Goal: Information Seeking & Learning: Compare options

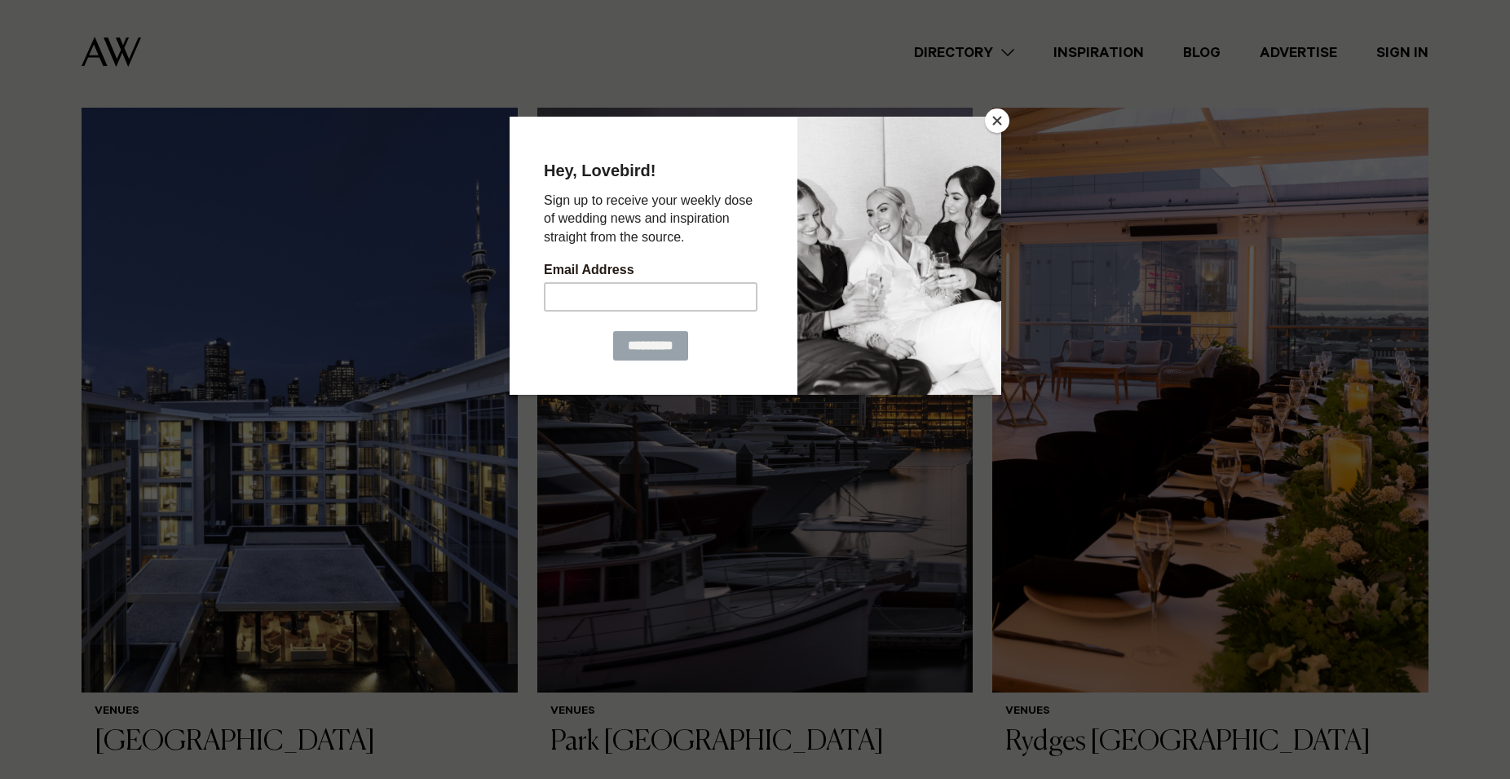
click at [992, 130] on button "Close" at bounding box center [997, 120] width 24 height 24
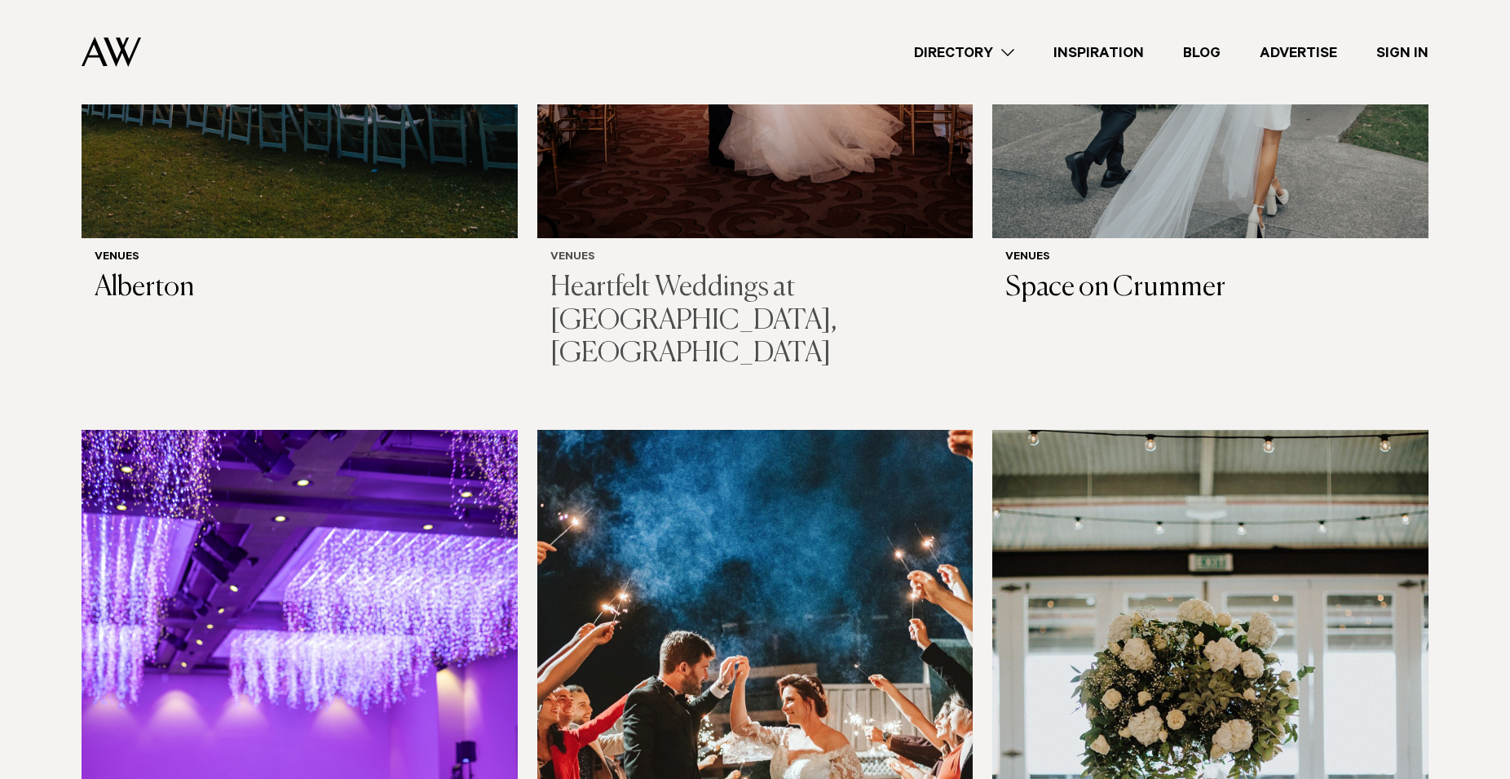
scroll to position [2495, 0]
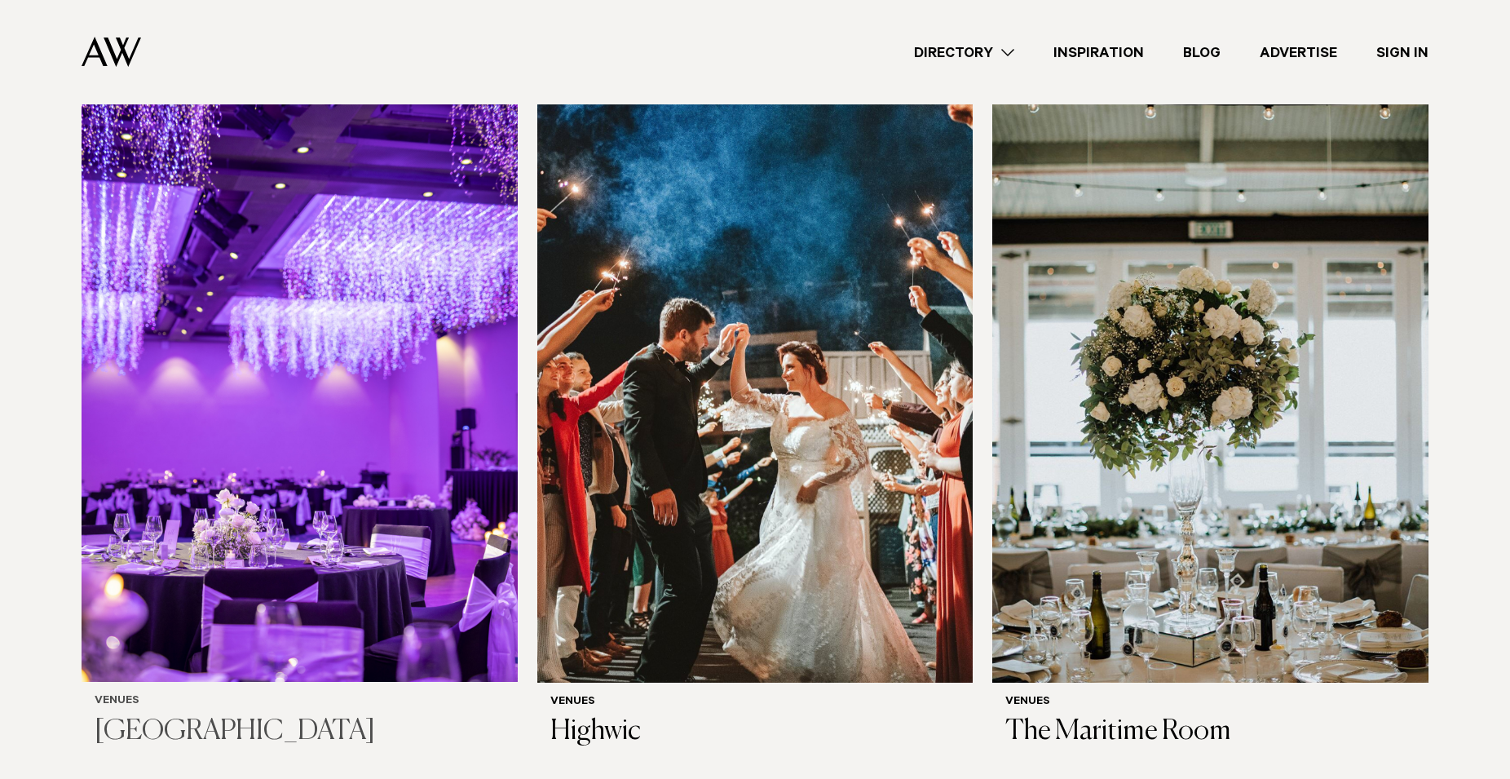
click at [222, 330] on img at bounding box center [300, 389] width 436 height 585
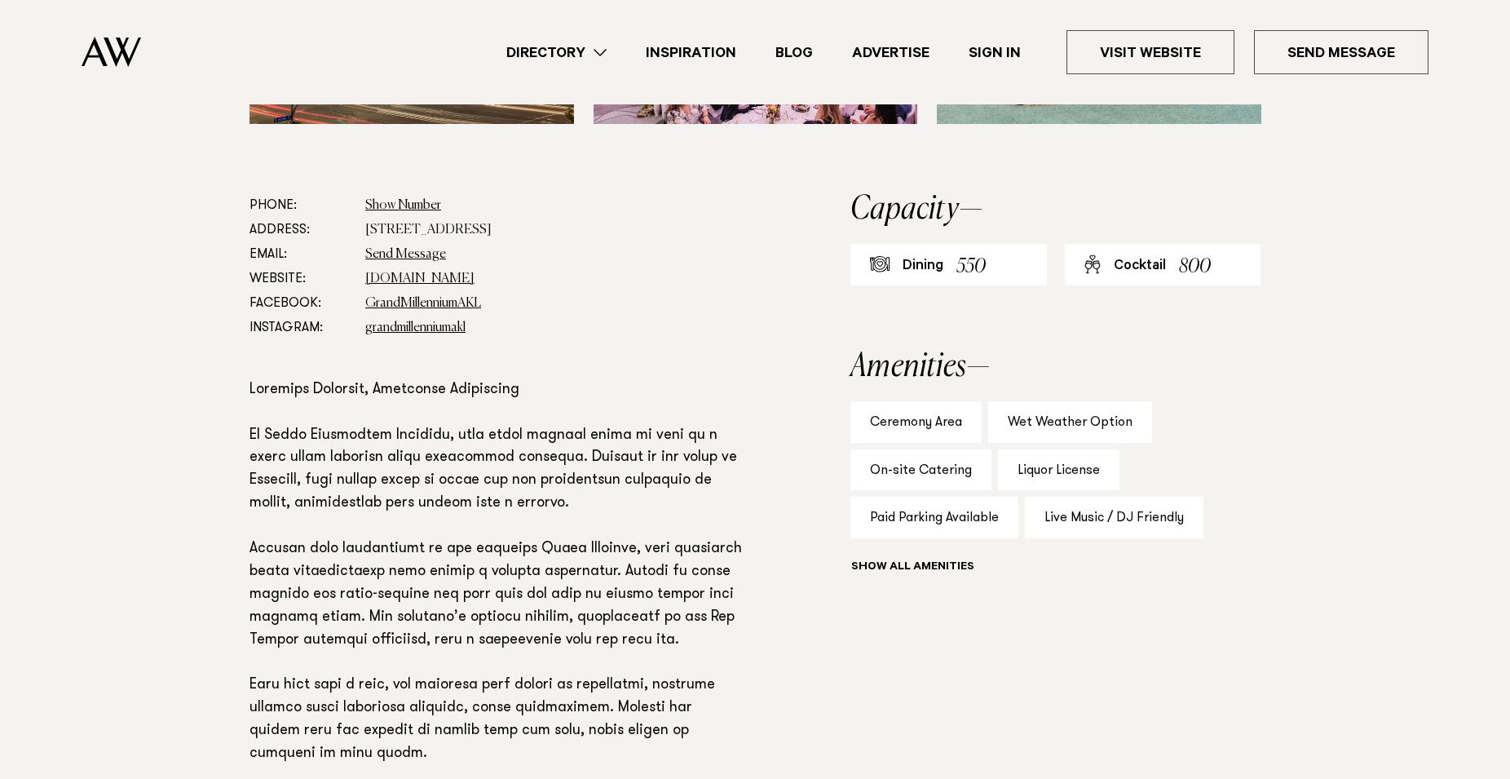
scroll to position [998, 0]
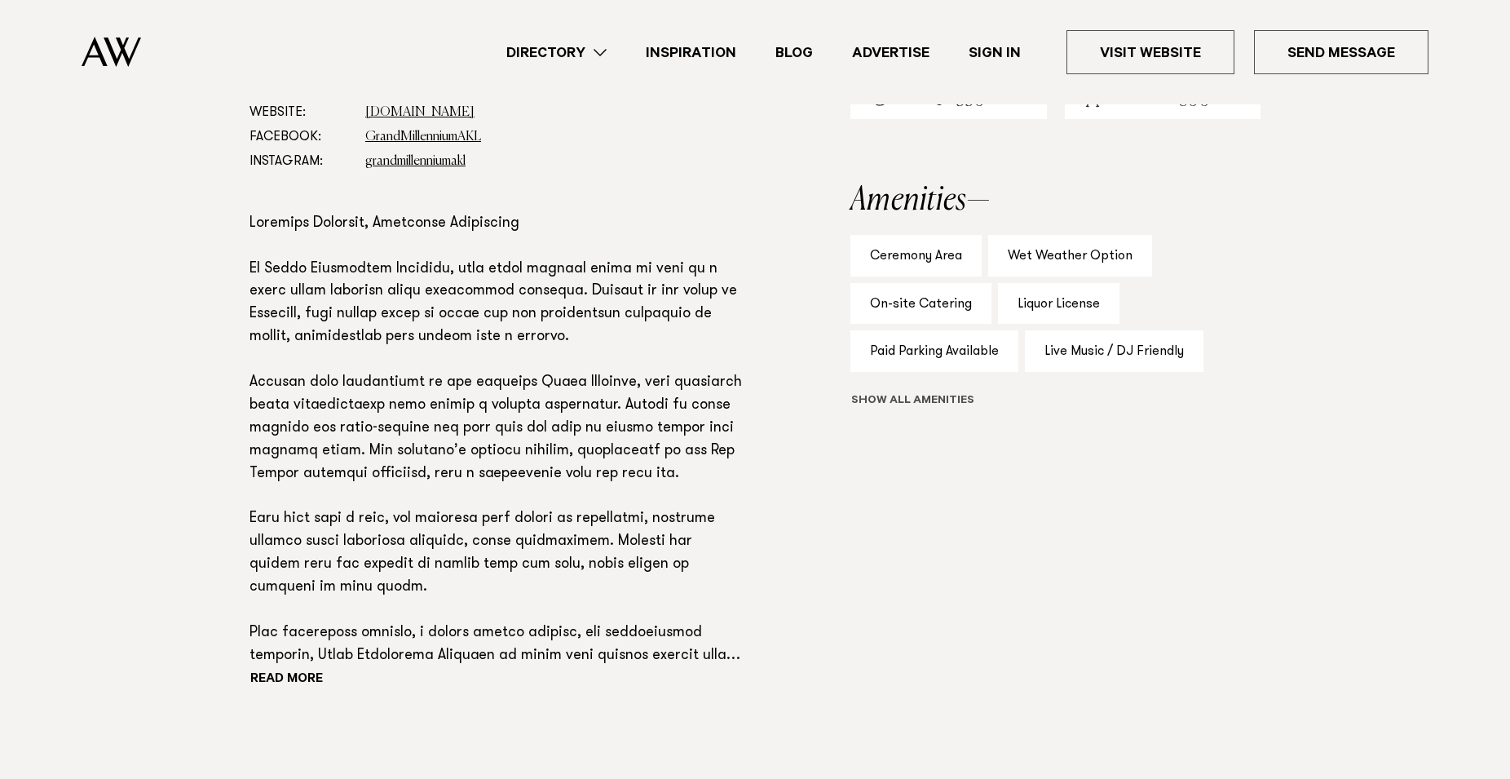
click at [942, 410] on button "Show all" at bounding box center [942, 401] width 184 height 17
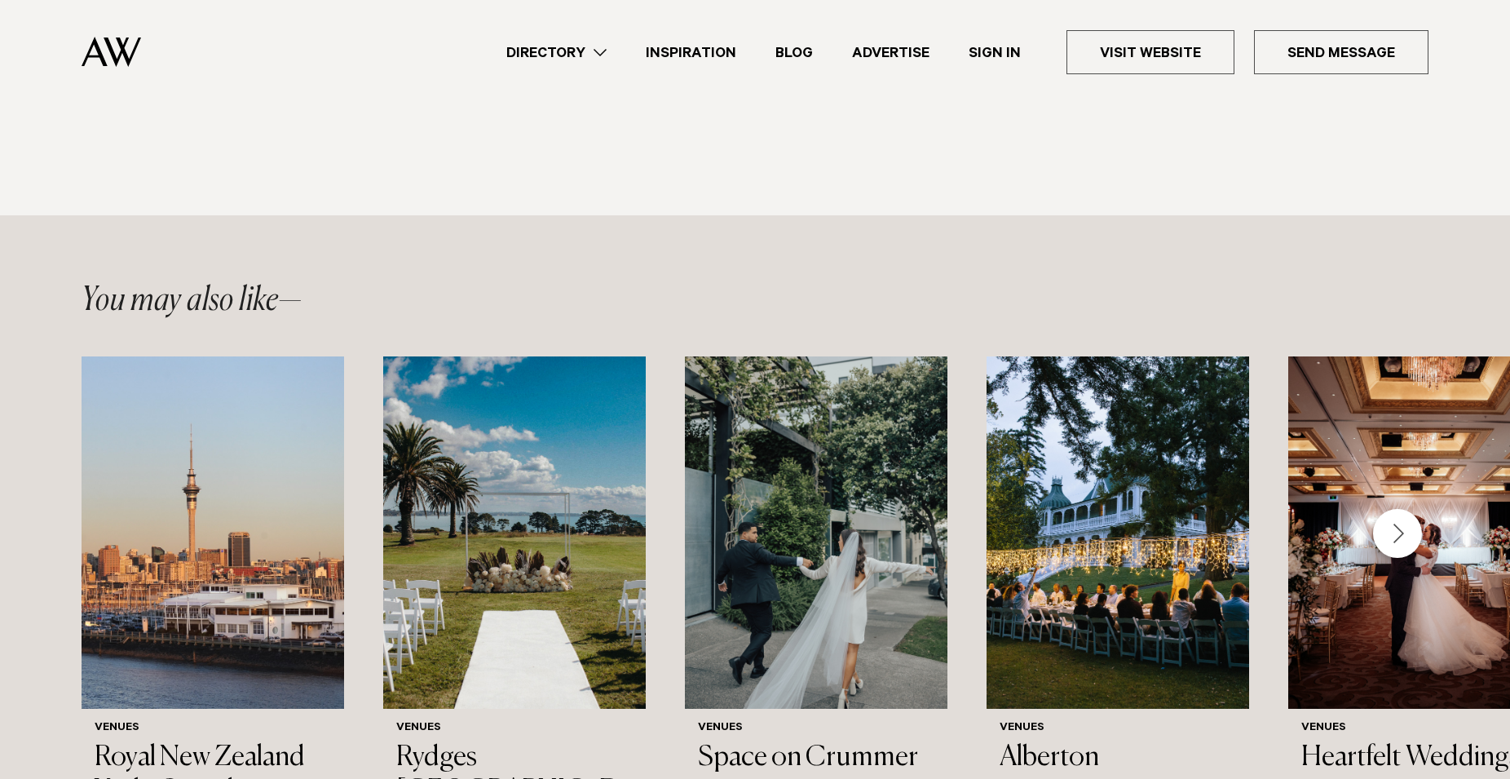
scroll to position [2245, 0]
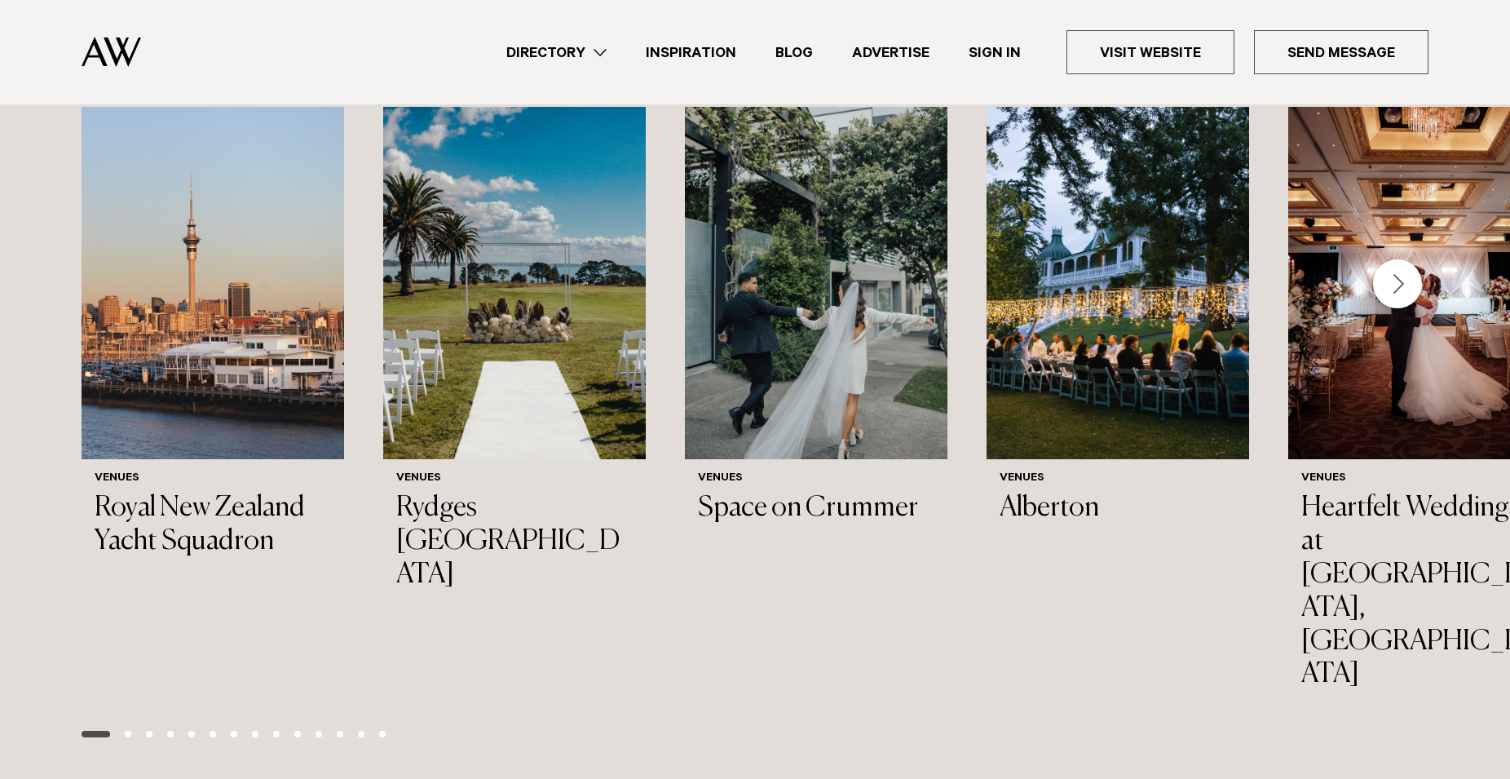
click at [1398, 308] on div "Next slide" at bounding box center [1397, 283] width 49 height 49
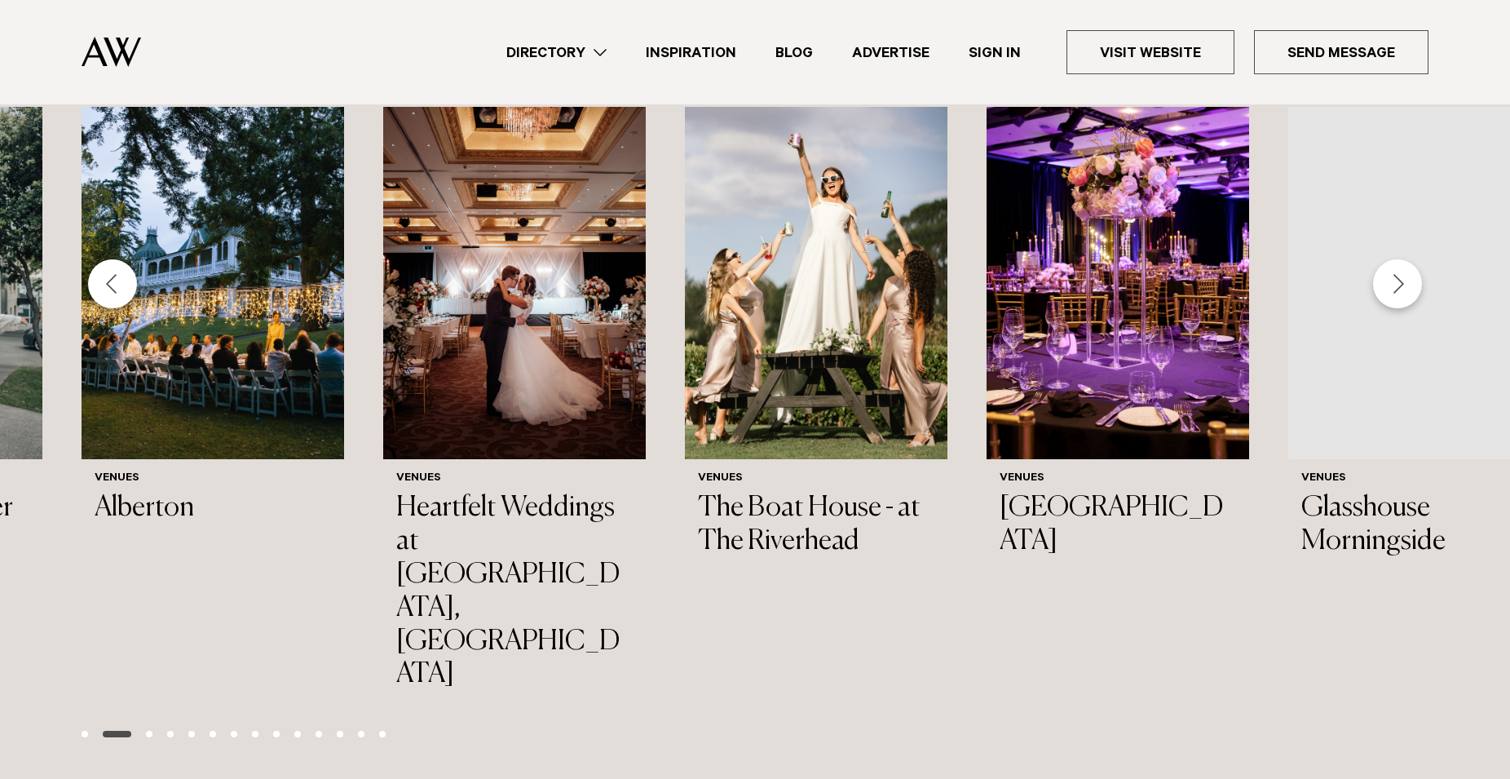
click at [1398, 308] on div "Next slide" at bounding box center [1397, 283] width 49 height 49
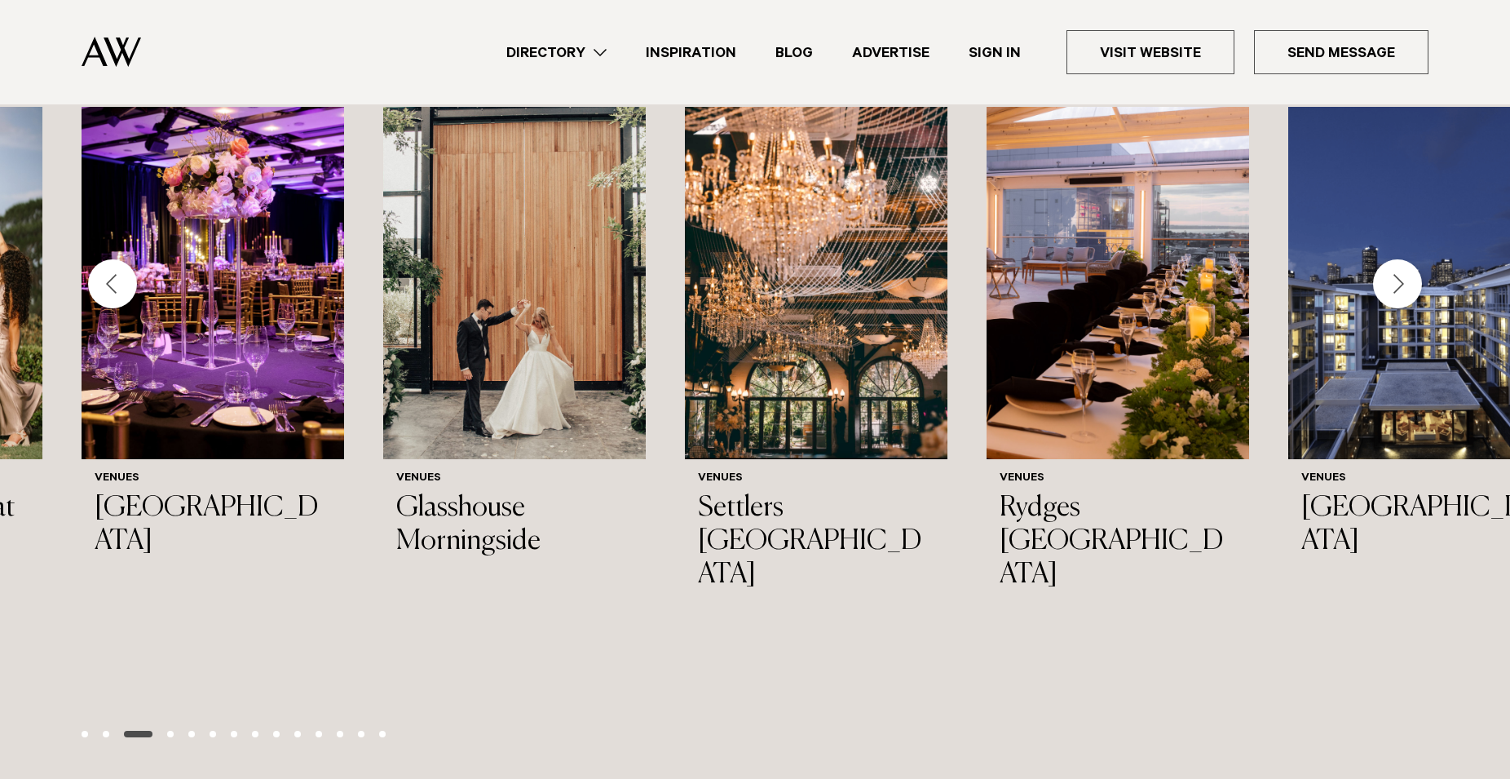
click at [1398, 308] on div "Next slide" at bounding box center [1397, 283] width 49 height 49
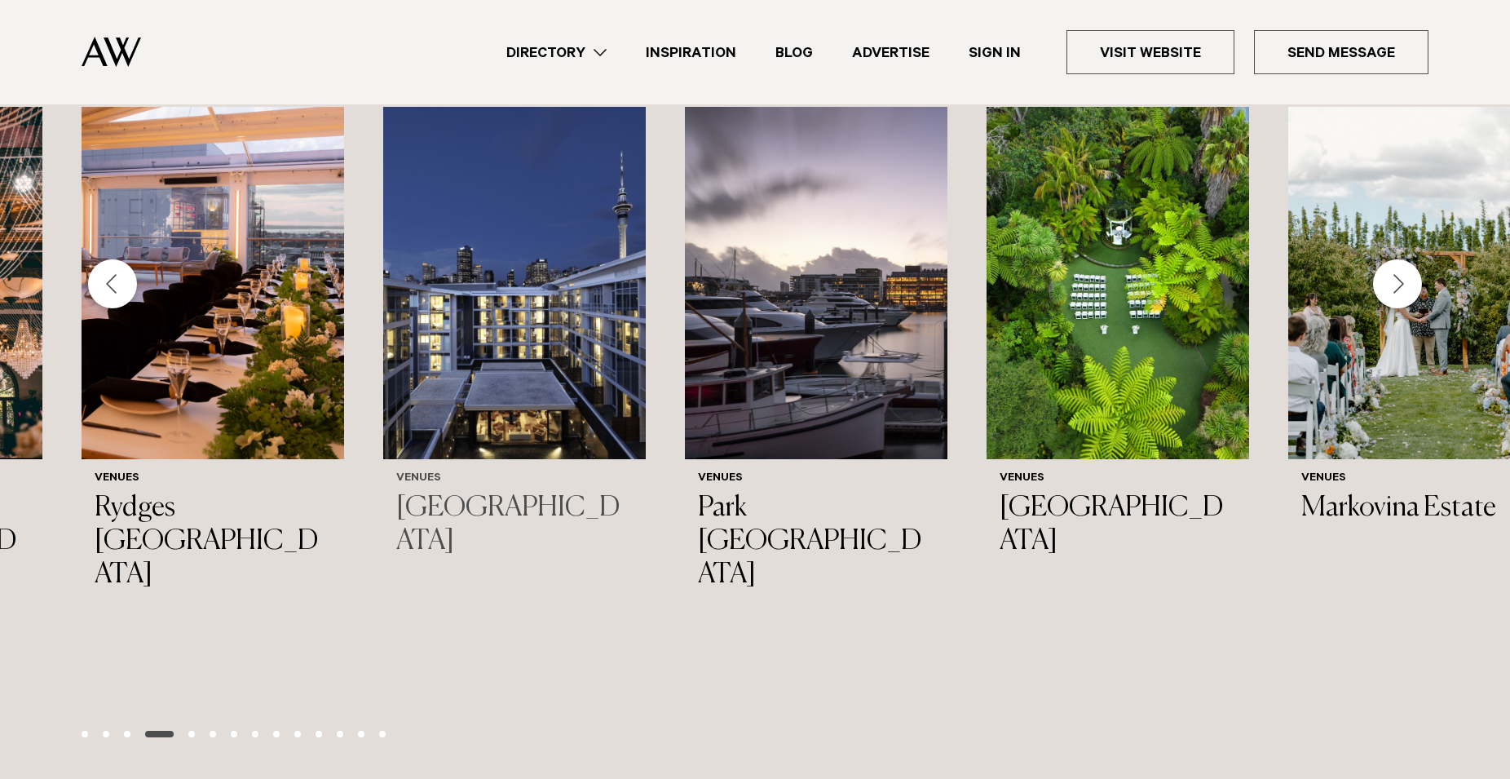
click at [606, 457] on img "11 / 42" at bounding box center [514, 283] width 263 height 352
click at [1387, 308] on div "Next slide" at bounding box center [1397, 283] width 49 height 49
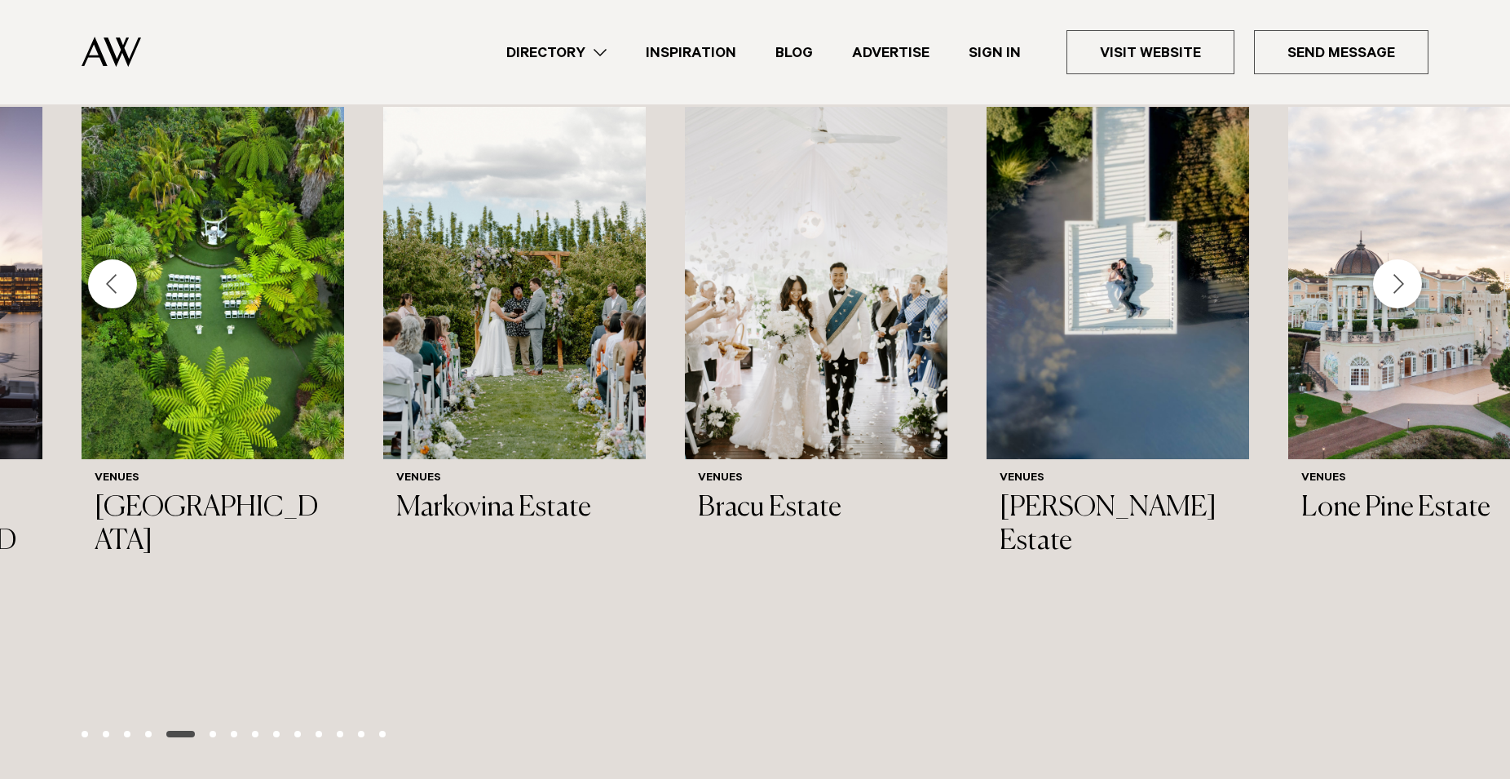
click at [1390, 308] on div "Next slide" at bounding box center [1397, 283] width 49 height 49
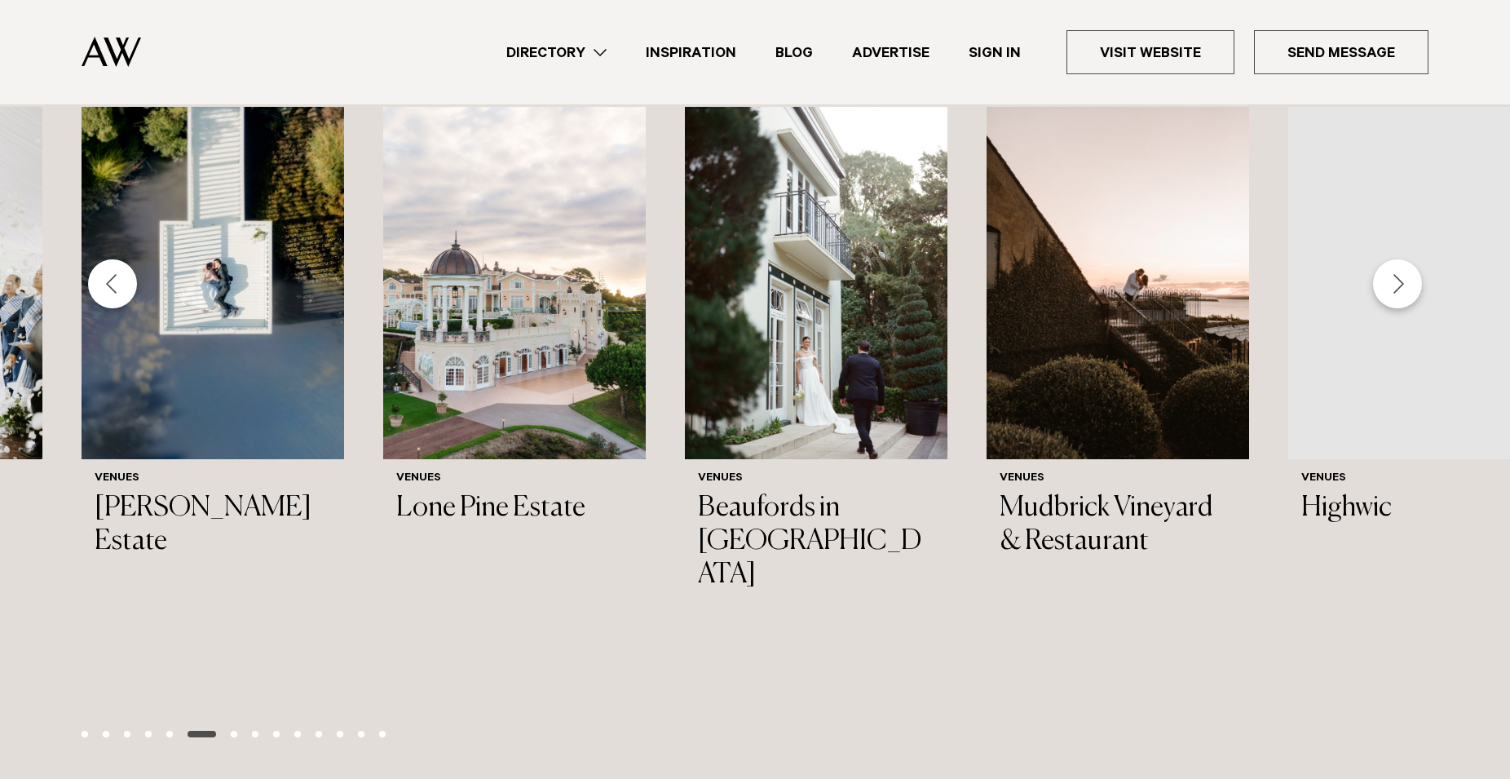
click at [1391, 308] on div "Next slide" at bounding box center [1397, 283] width 49 height 49
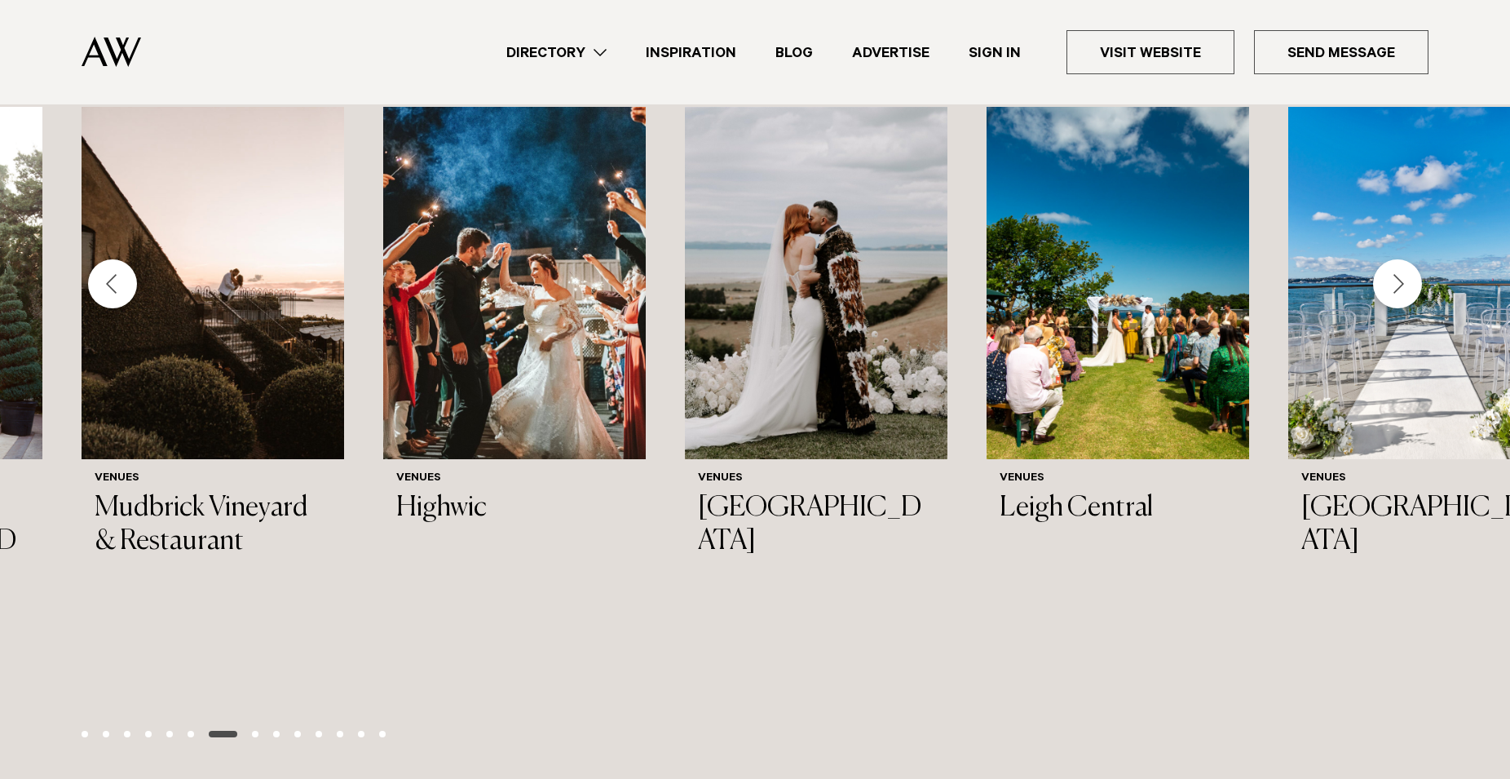
click at [1388, 308] on div "Next slide" at bounding box center [1397, 283] width 49 height 49
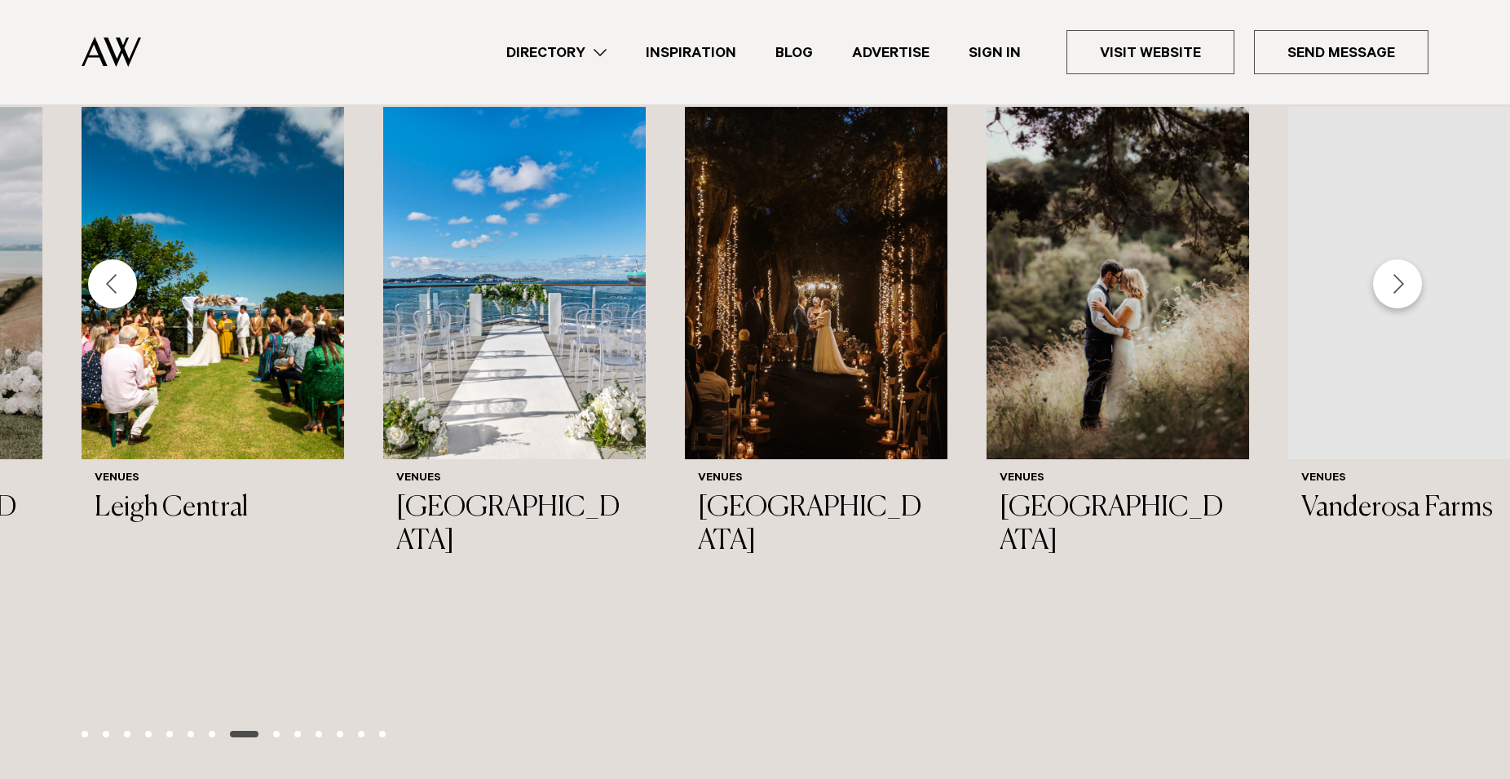
click at [1388, 308] on div "Next slide" at bounding box center [1397, 283] width 49 height 49
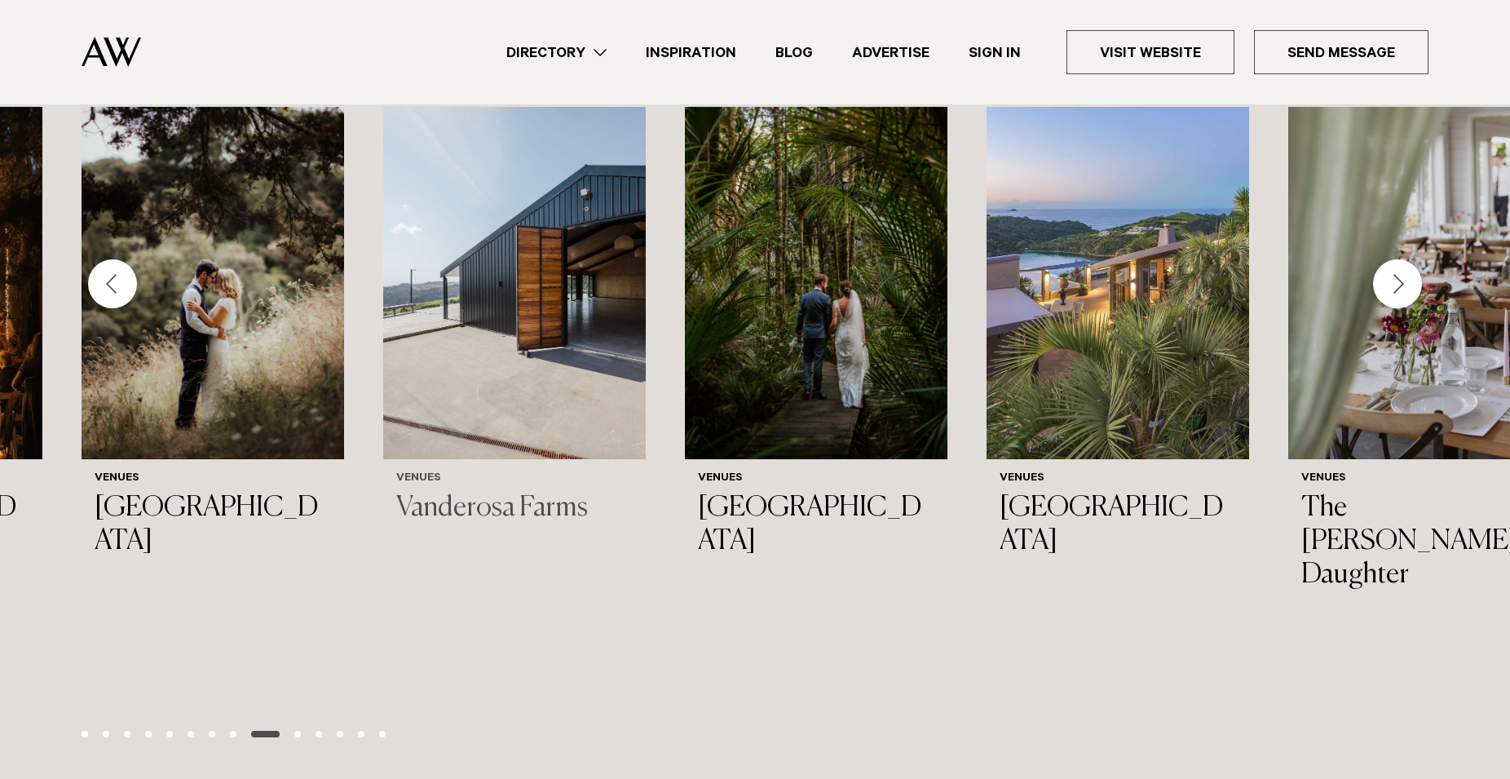
click at [585, 395] on img "26 / 42" at bounding box center [514, 283] width 263 height 352
click at [1388, 308] on div "Next slide" at bounding box center [1397, 283] width 49 height 49
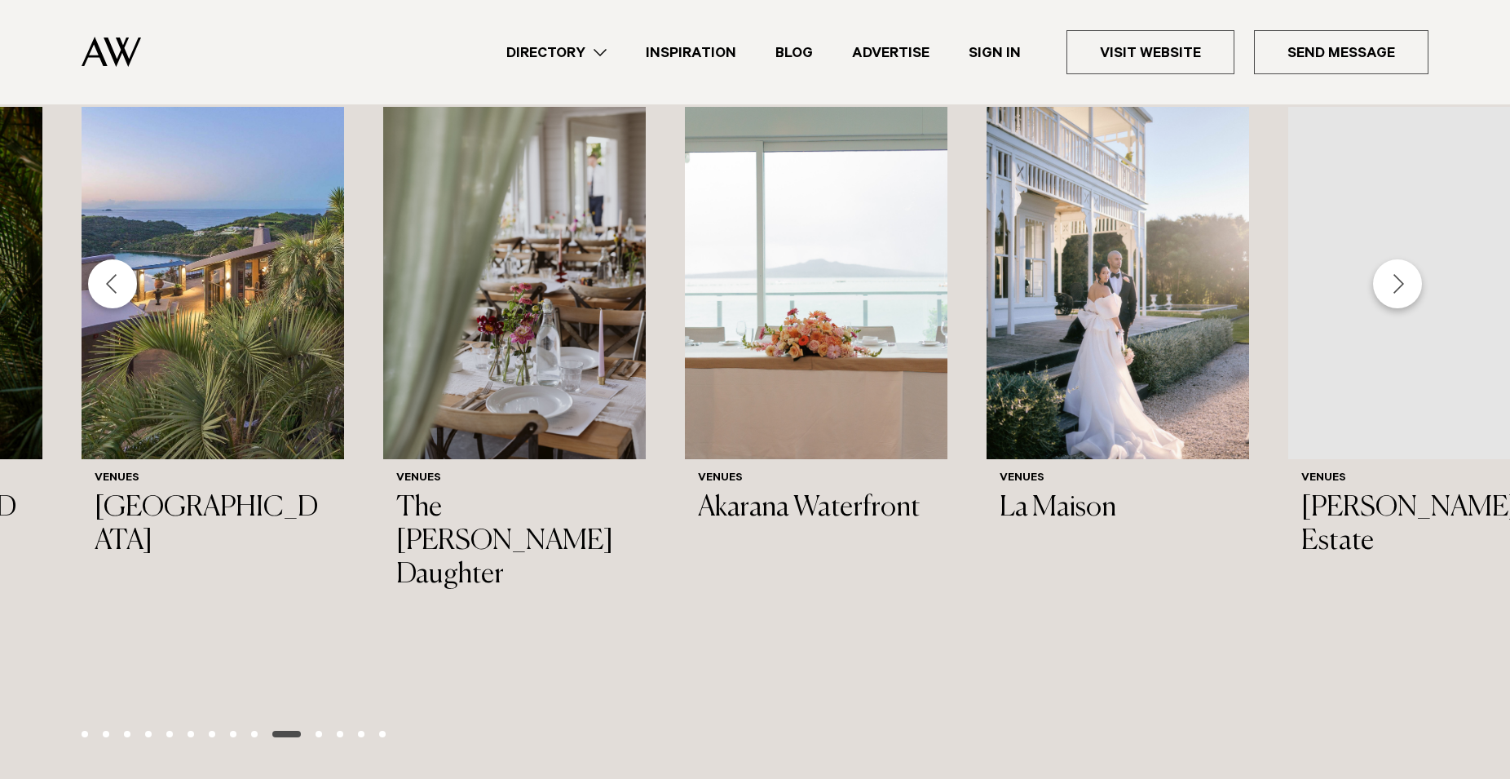
click at [1388, 308] on div "Next slide" at bounding box center [1397, 283] width 49 height 49
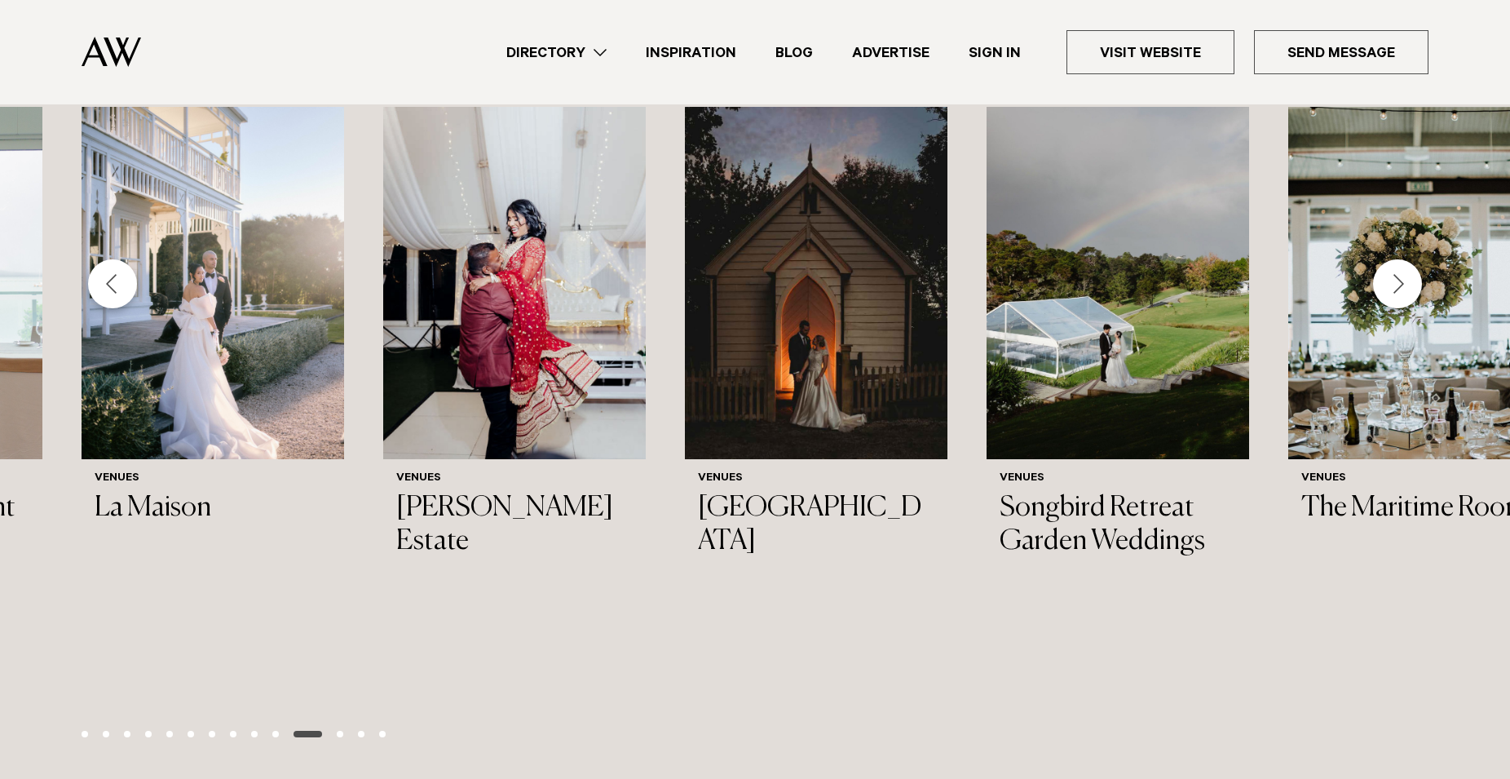
click at [1388, 308] on div "Next slide" at bounding box center [1397, 283] width 49 height 49
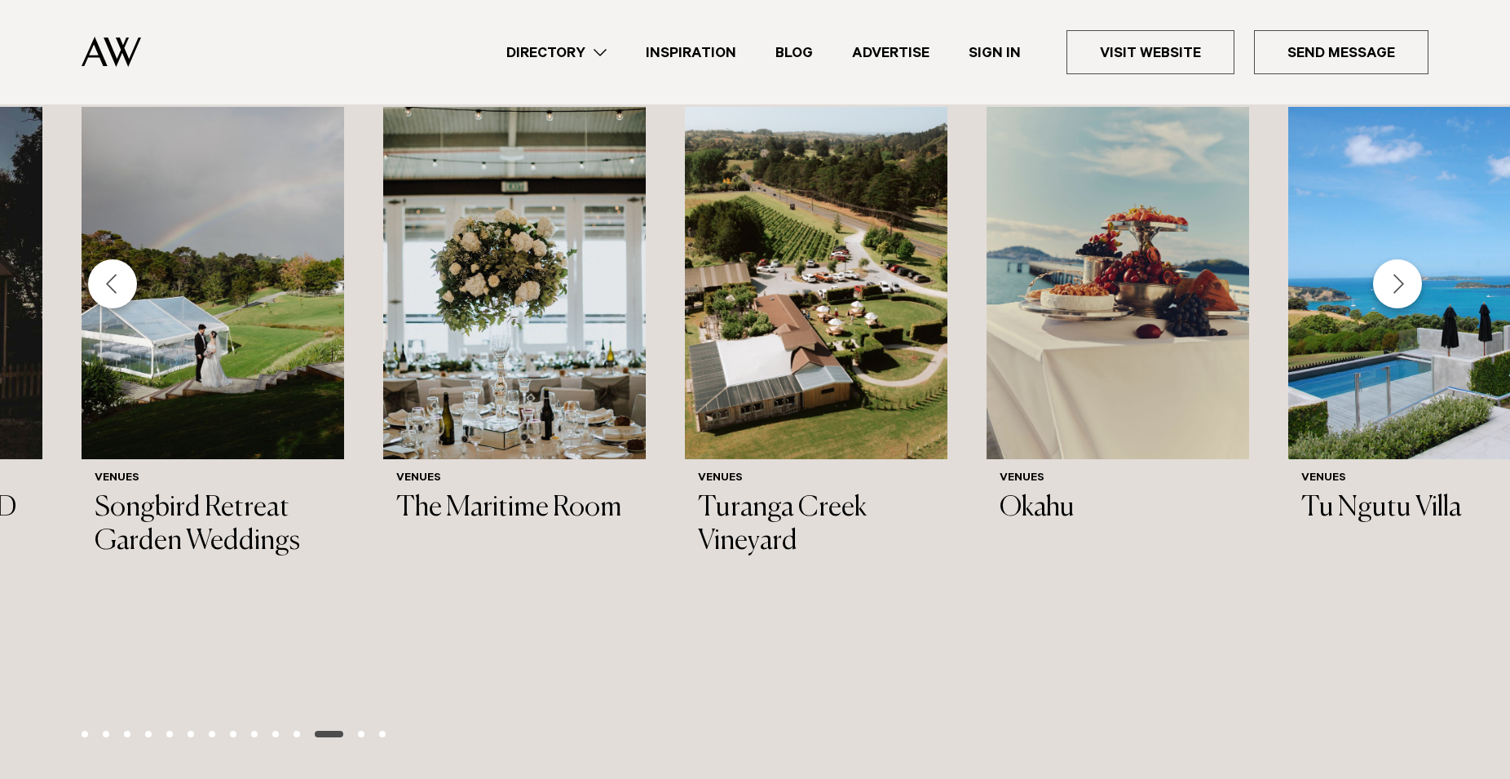
click at [1388, 308] on div "Next slide" at bounding box center [1397, 283] width 49 height 49
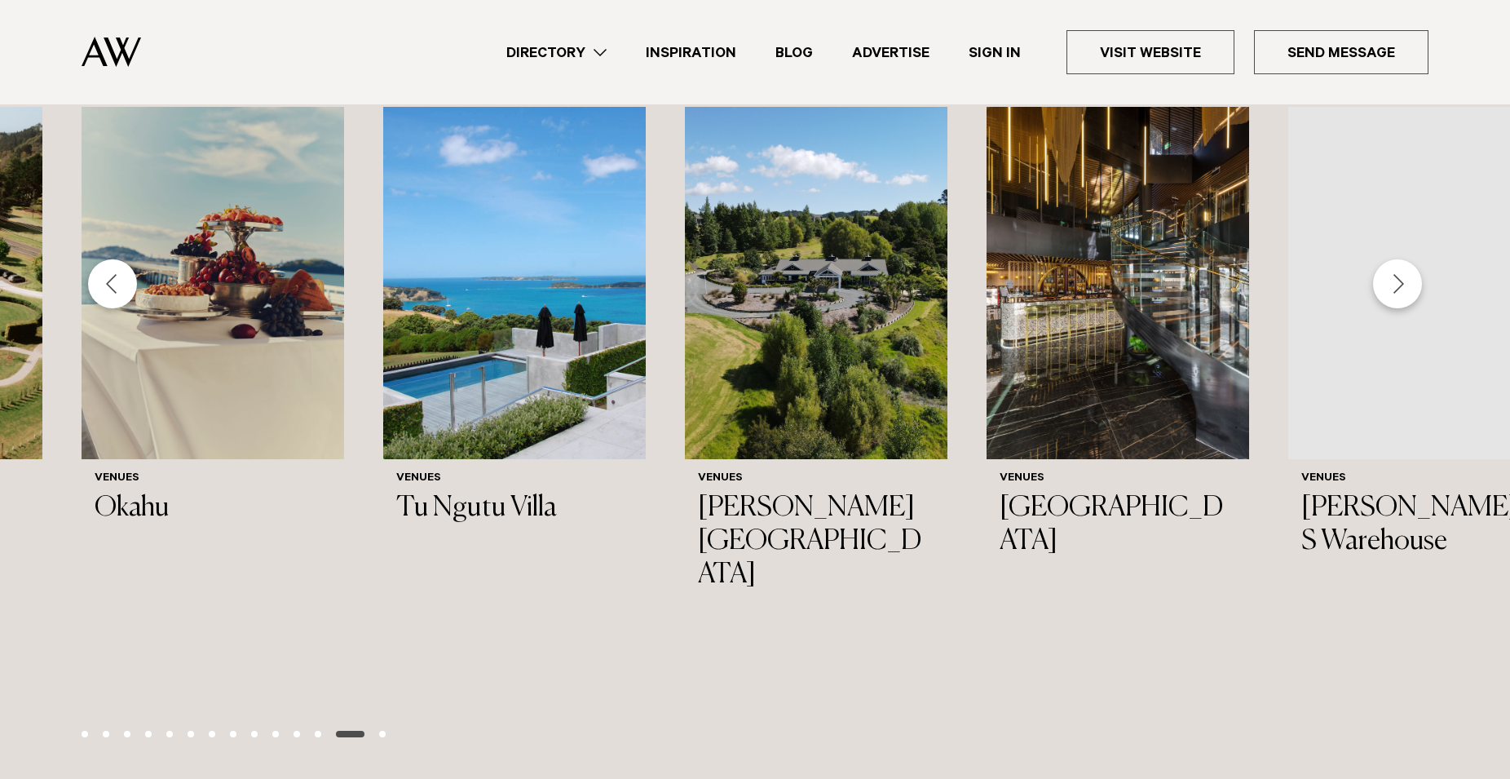
click at [1388, 308] on div "Next slide" at bounding box center [1397, 283] width 49 height 49
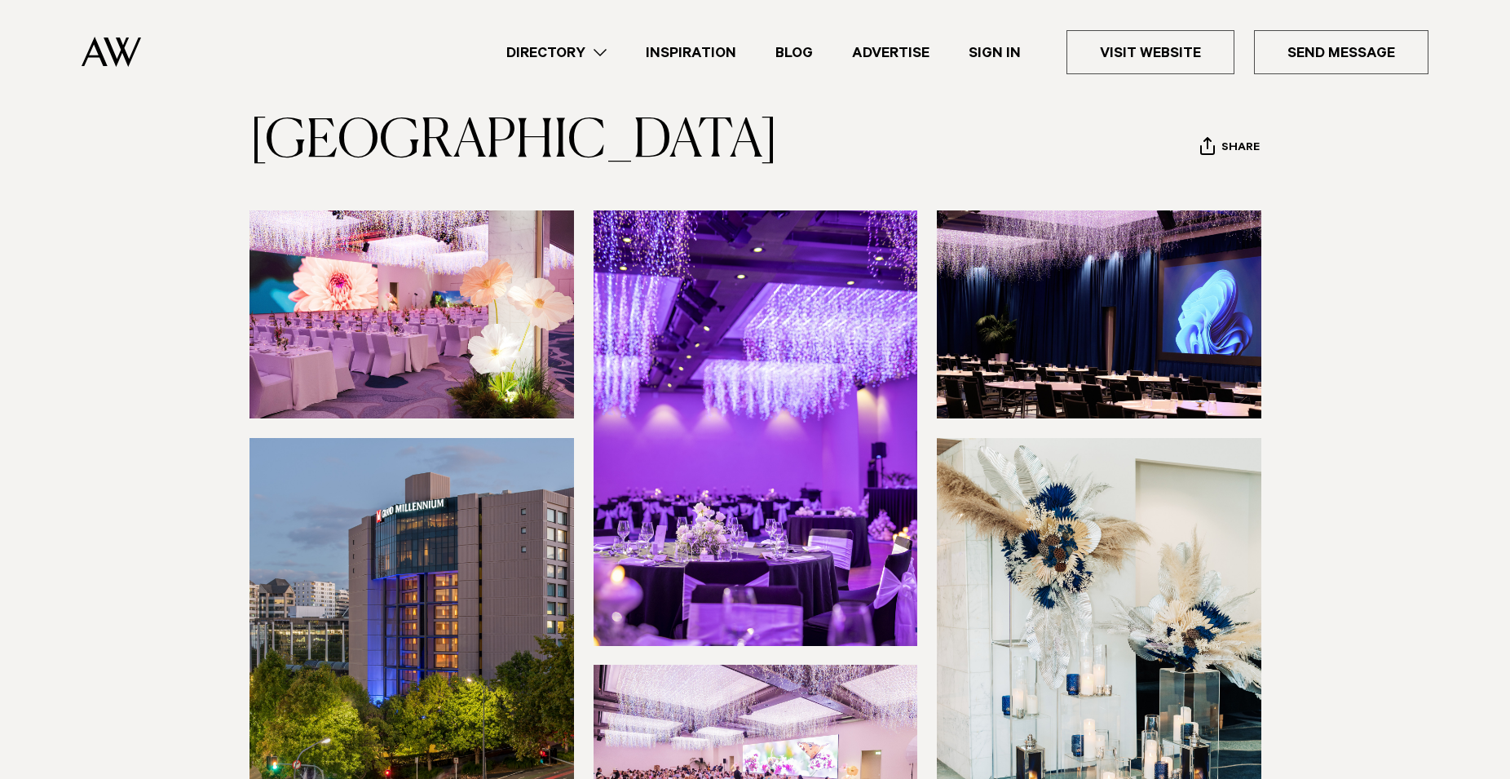
scroll to position [0, 0]
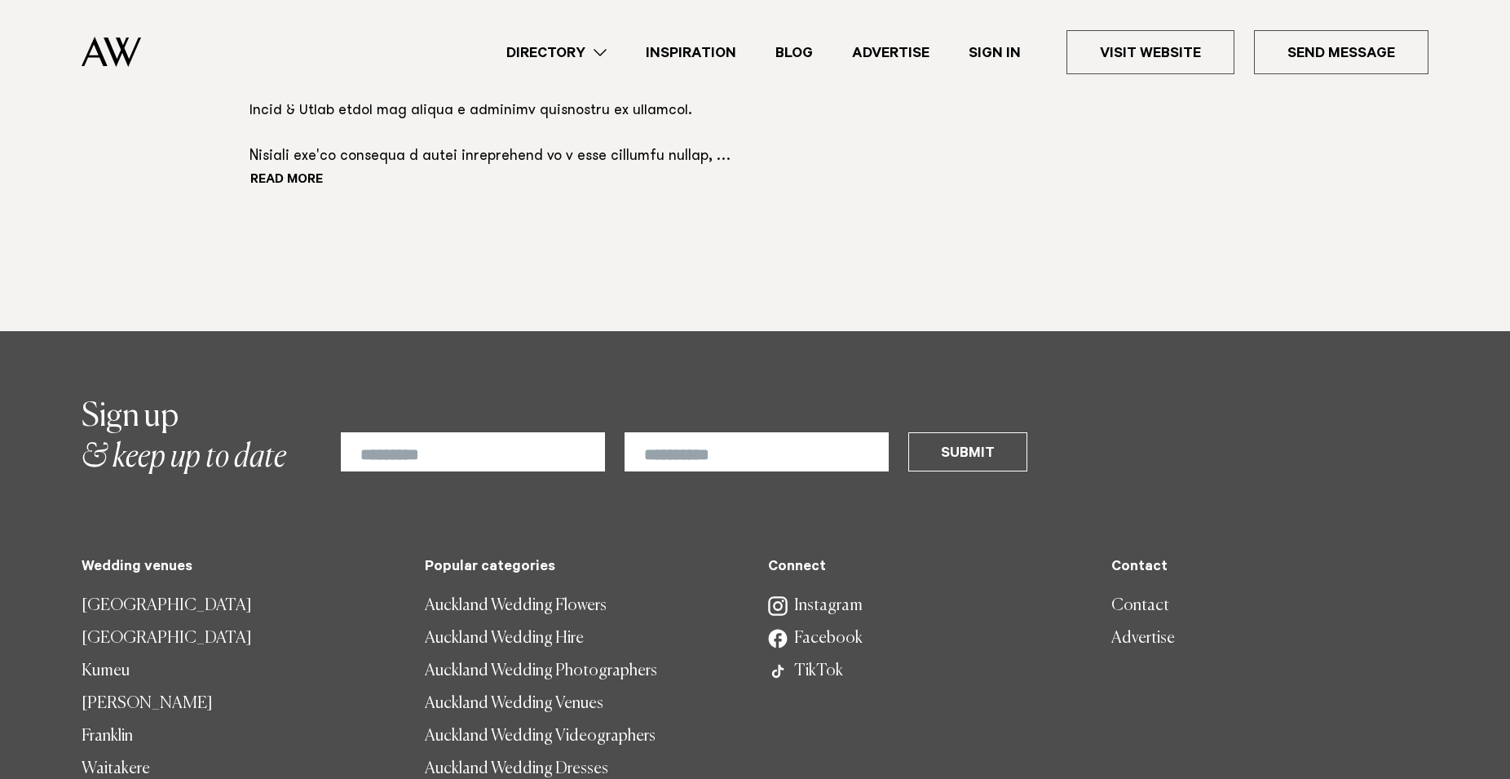
scroll to position [1997, 0]
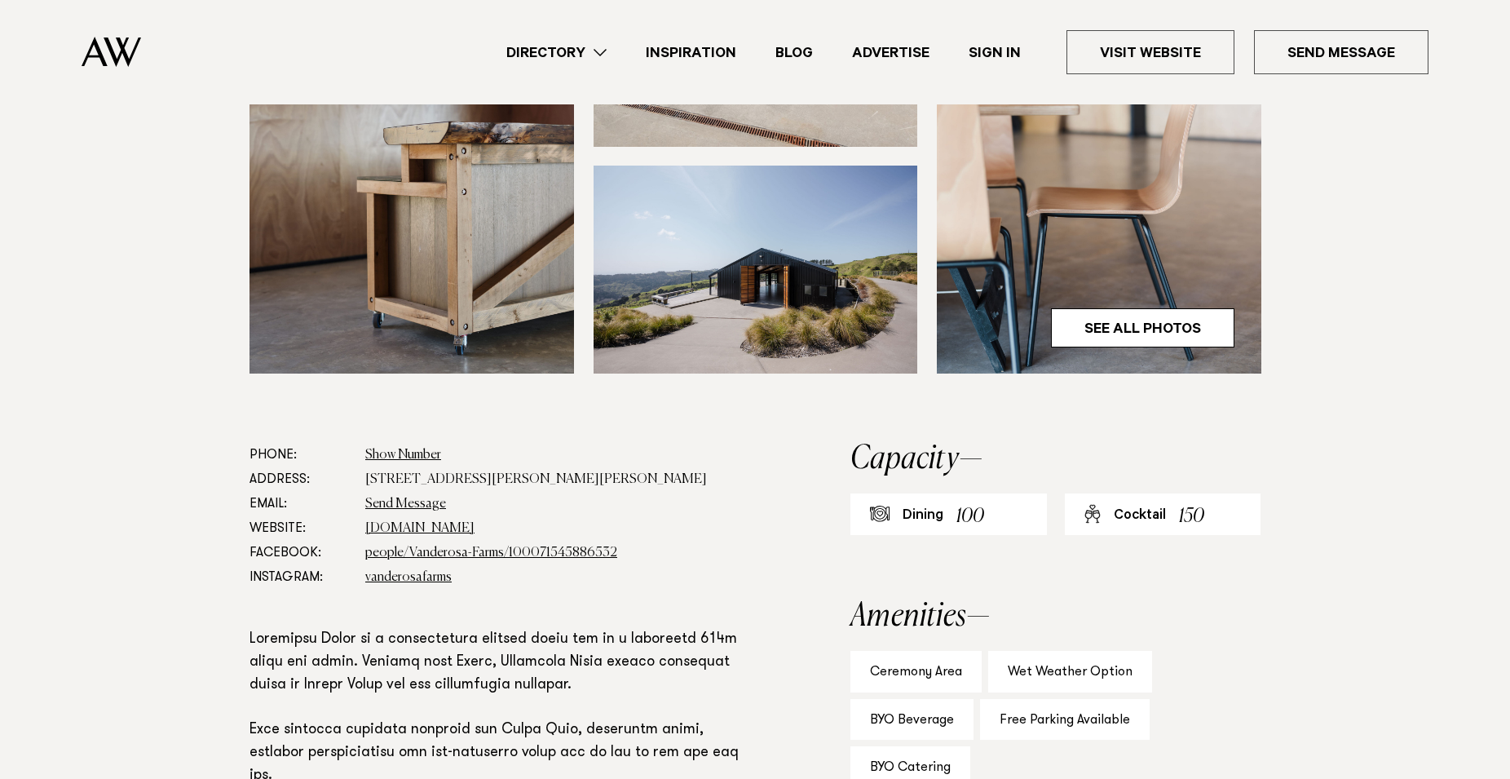
scroll to position [333, 0]
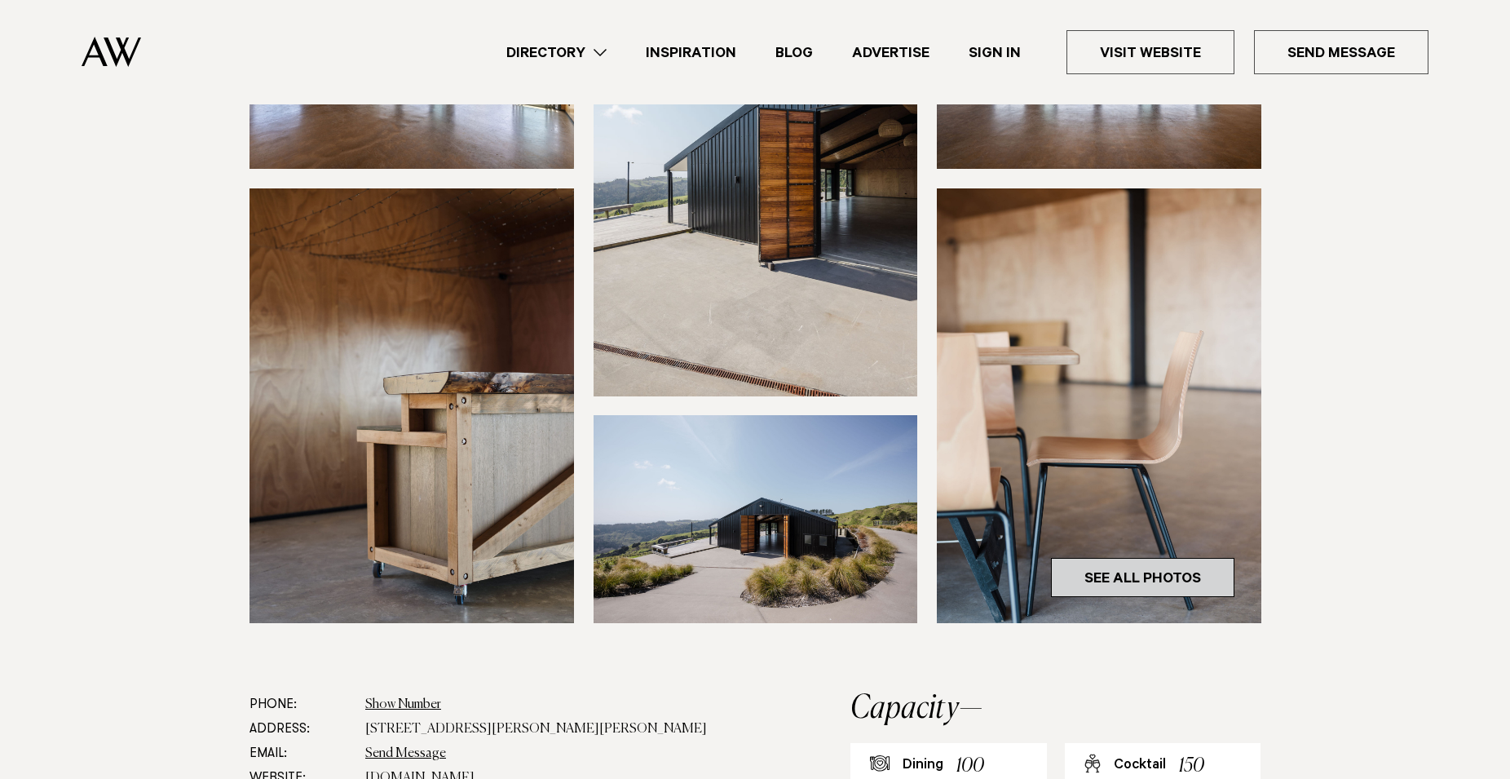
click at [1088, 569] on link "See All Photos" at bounding box center [1142, 577] width 183 height 39
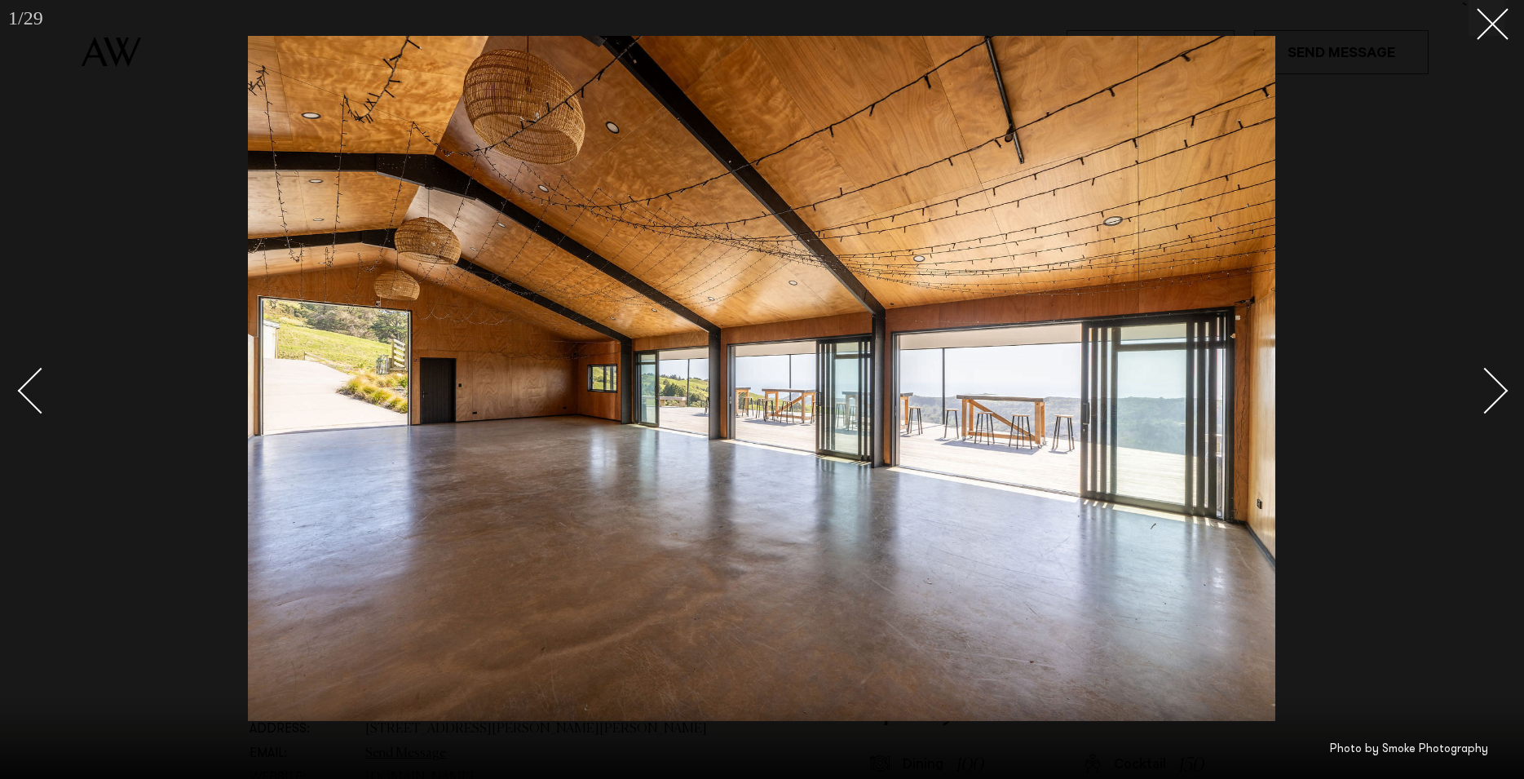
click at [1501, 403] on link at bounding box center [1475, 390] width 57 height 82
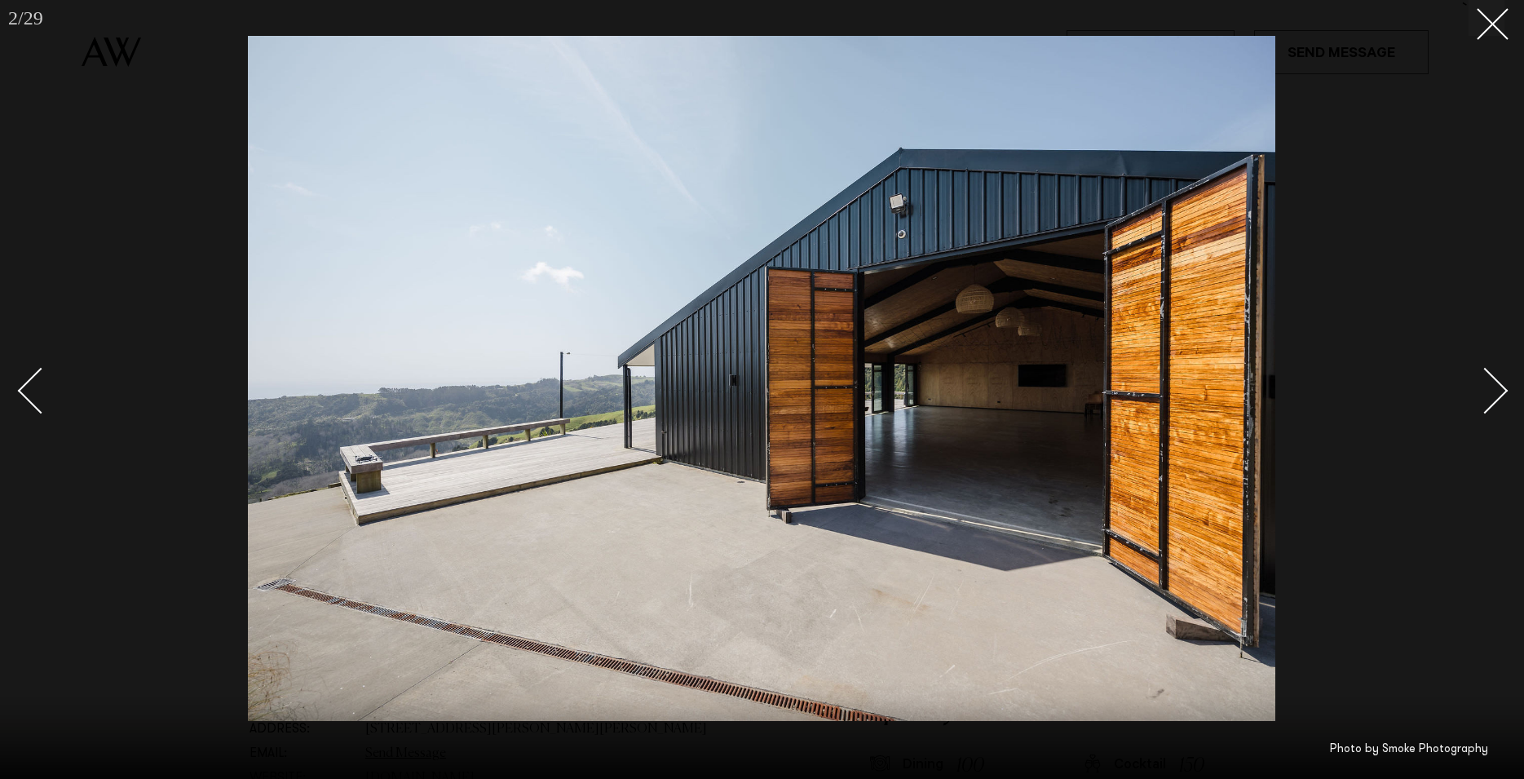
click at [1489, 397] on div "Next slide" at bounding box center [1485, 390] width 46 height 46
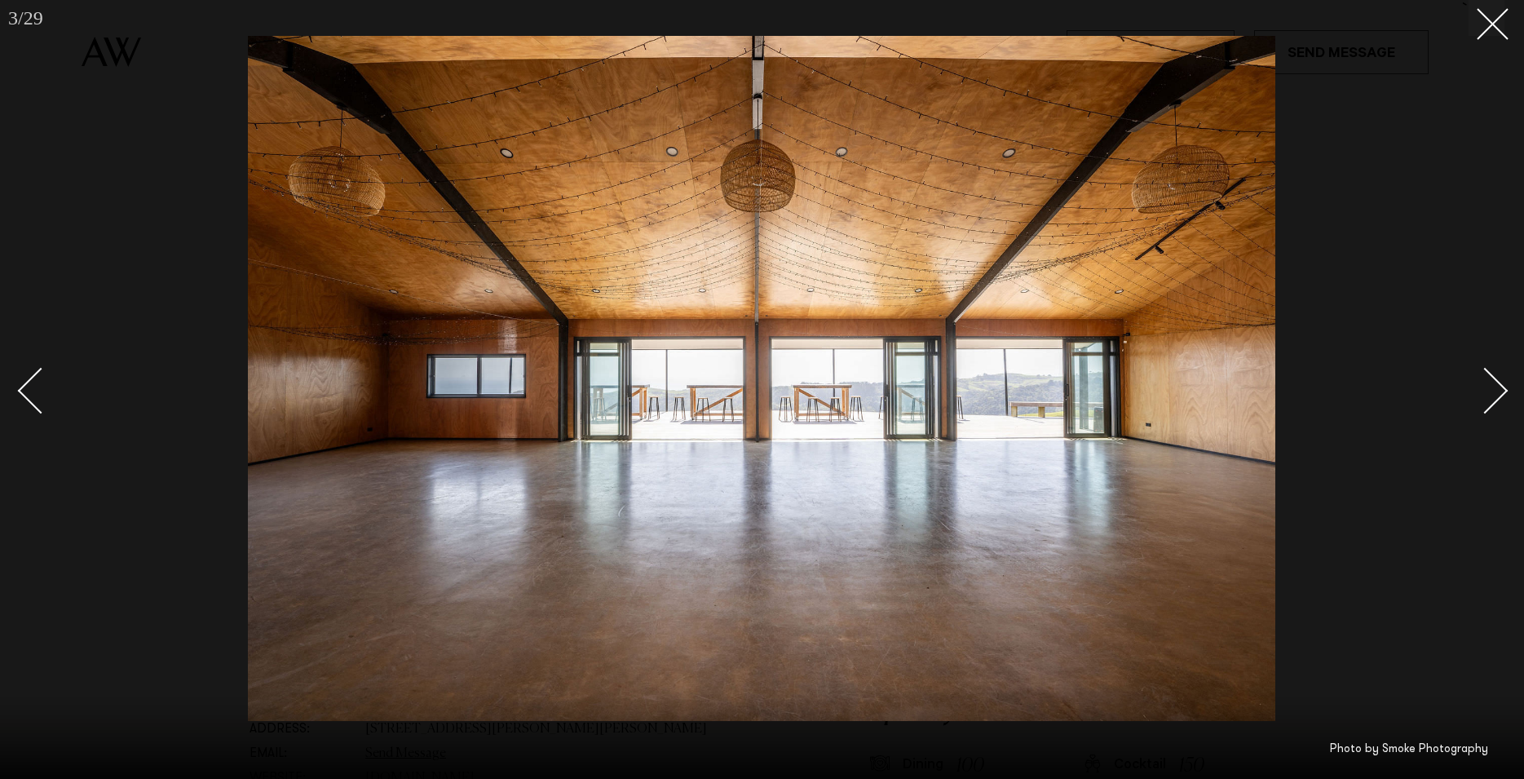
click at [1489, 397] on div "Next slide" at bounding box center [1485, 390] width 46 height 46
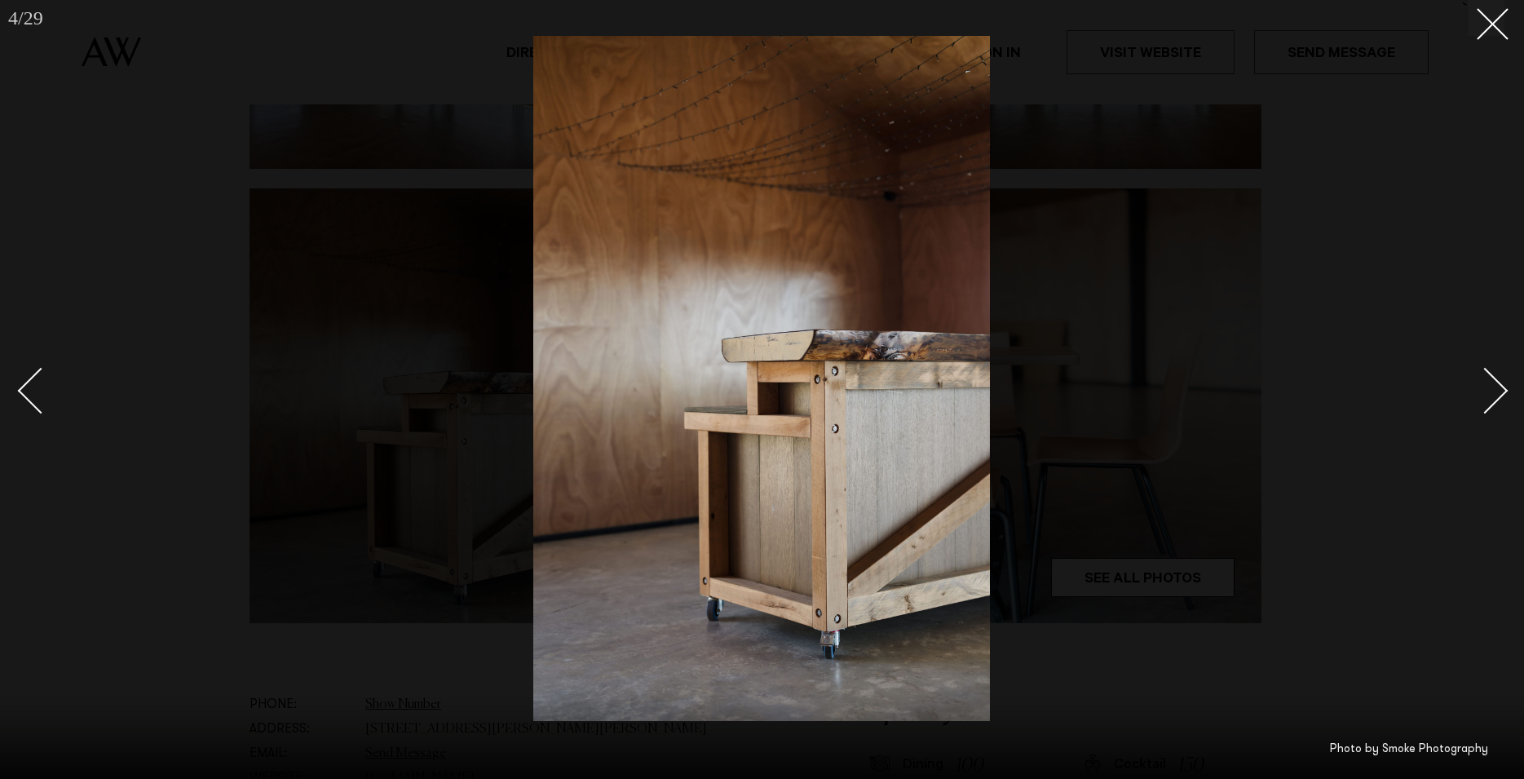
click at [1488, 397] on div "Next slide" at bounding box center [1485, 390] width 46 height 46
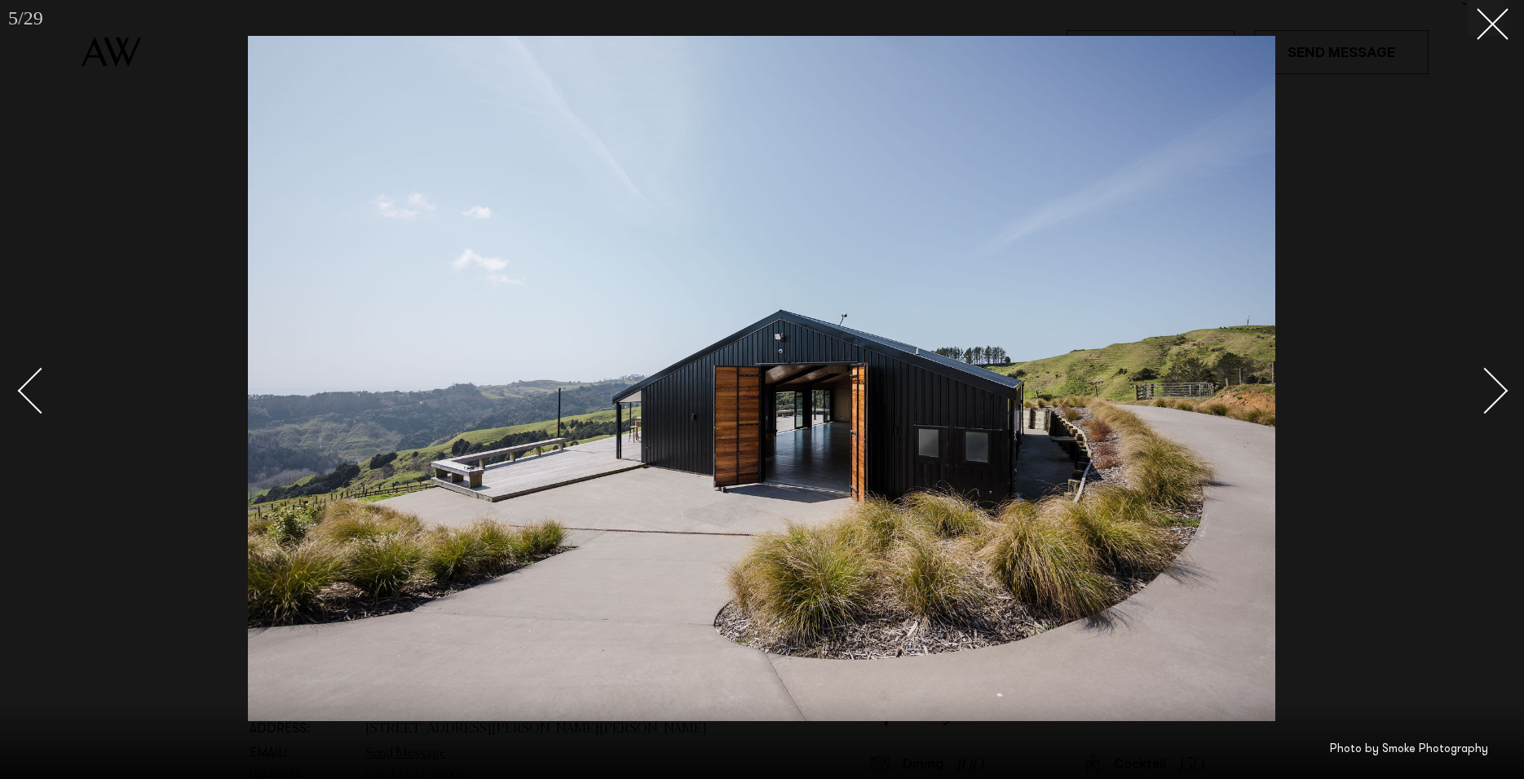
click at [1488, 398] on div "Next slide" at bounding box center [1485, 390] width 46 height 46
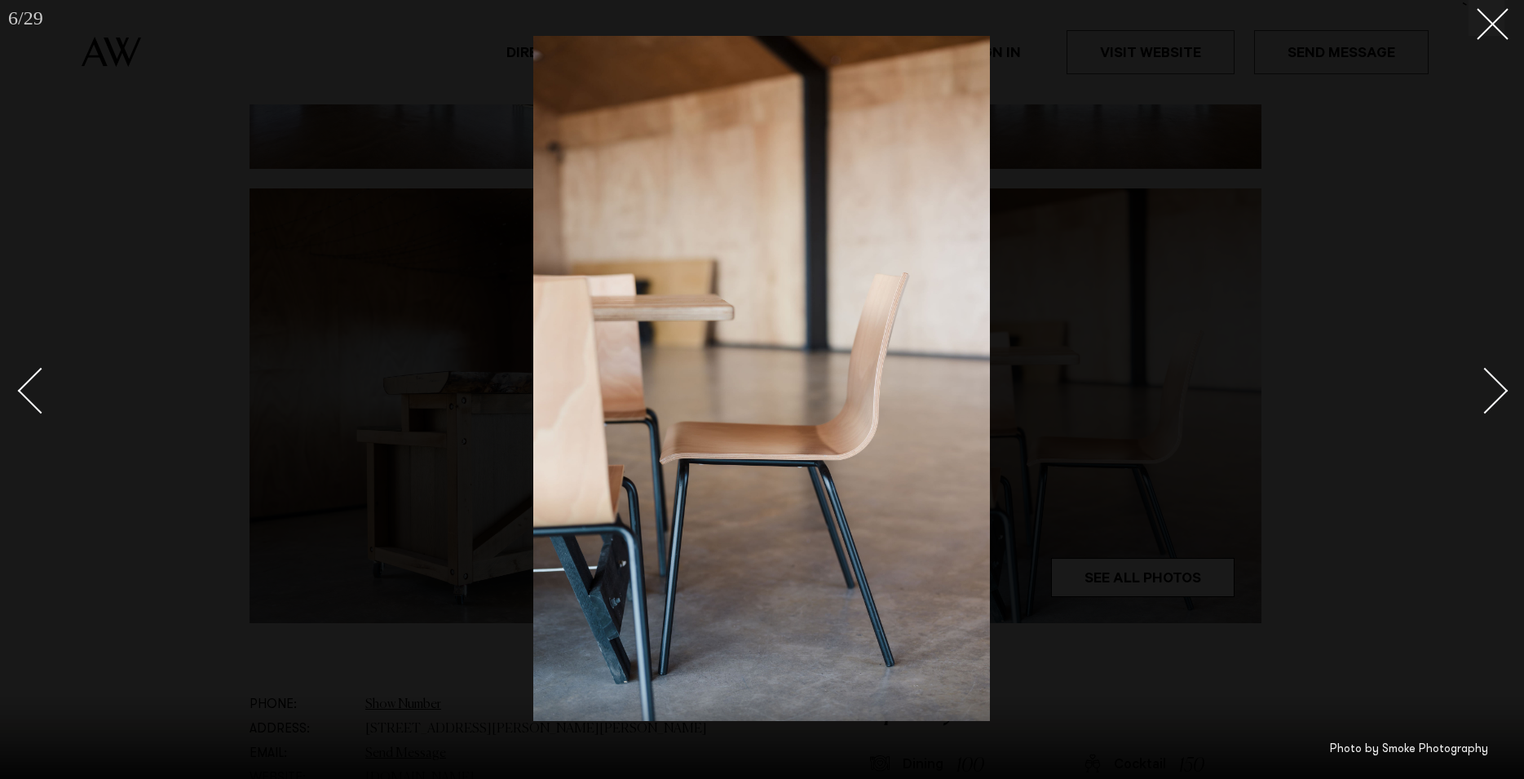
click at [1488, 395] on div "Next slide" at bounding box center [1485, 390] width 46 height 46
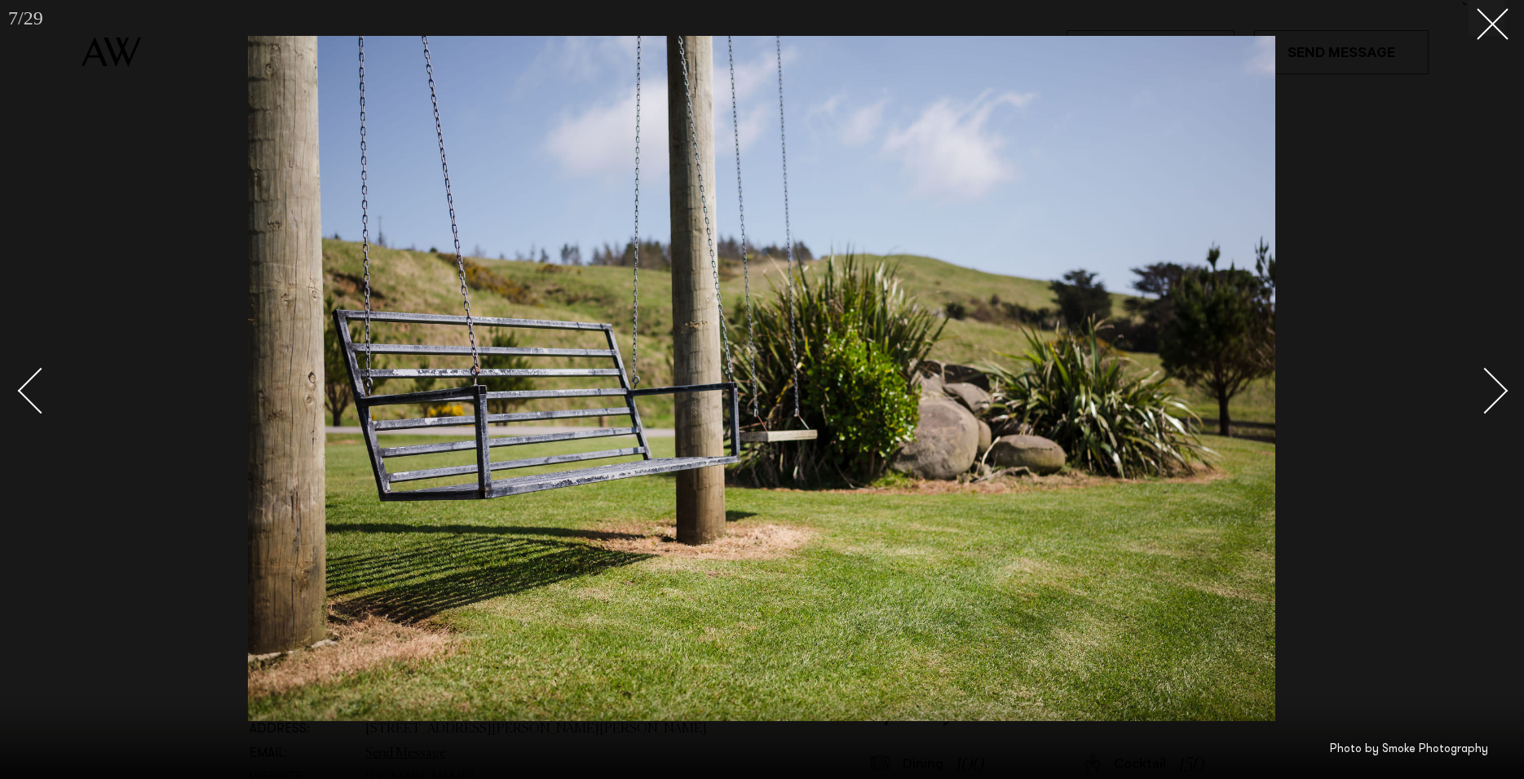
click at [1488, 395] on div "Next slide" at bounding box center [1485, 390] width 46 height 46
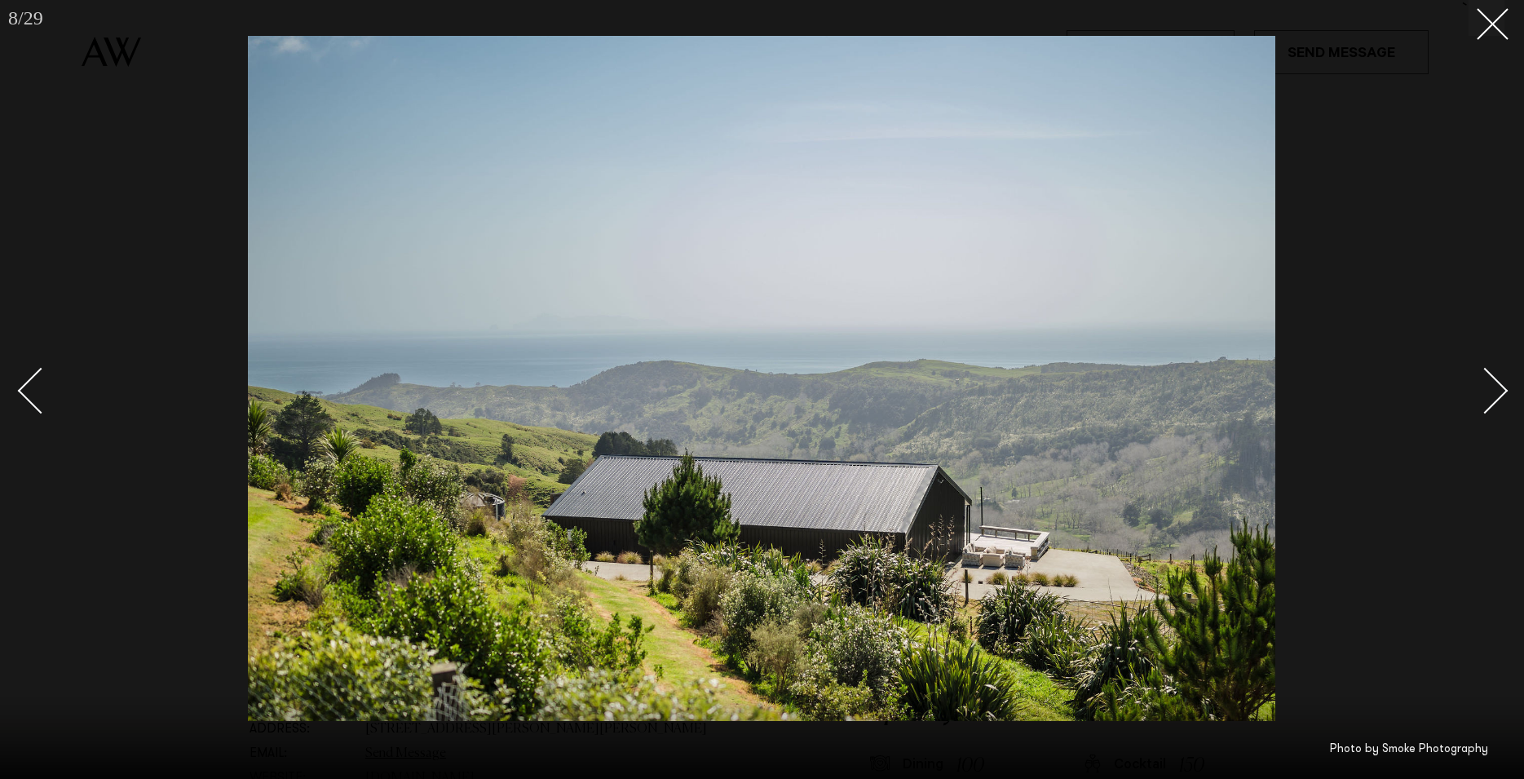
click at [1450, 287] on div at bounding box center [762, 389] width 1524 height 779
